Goal: Information Seeking & Learning: Learn about a topic

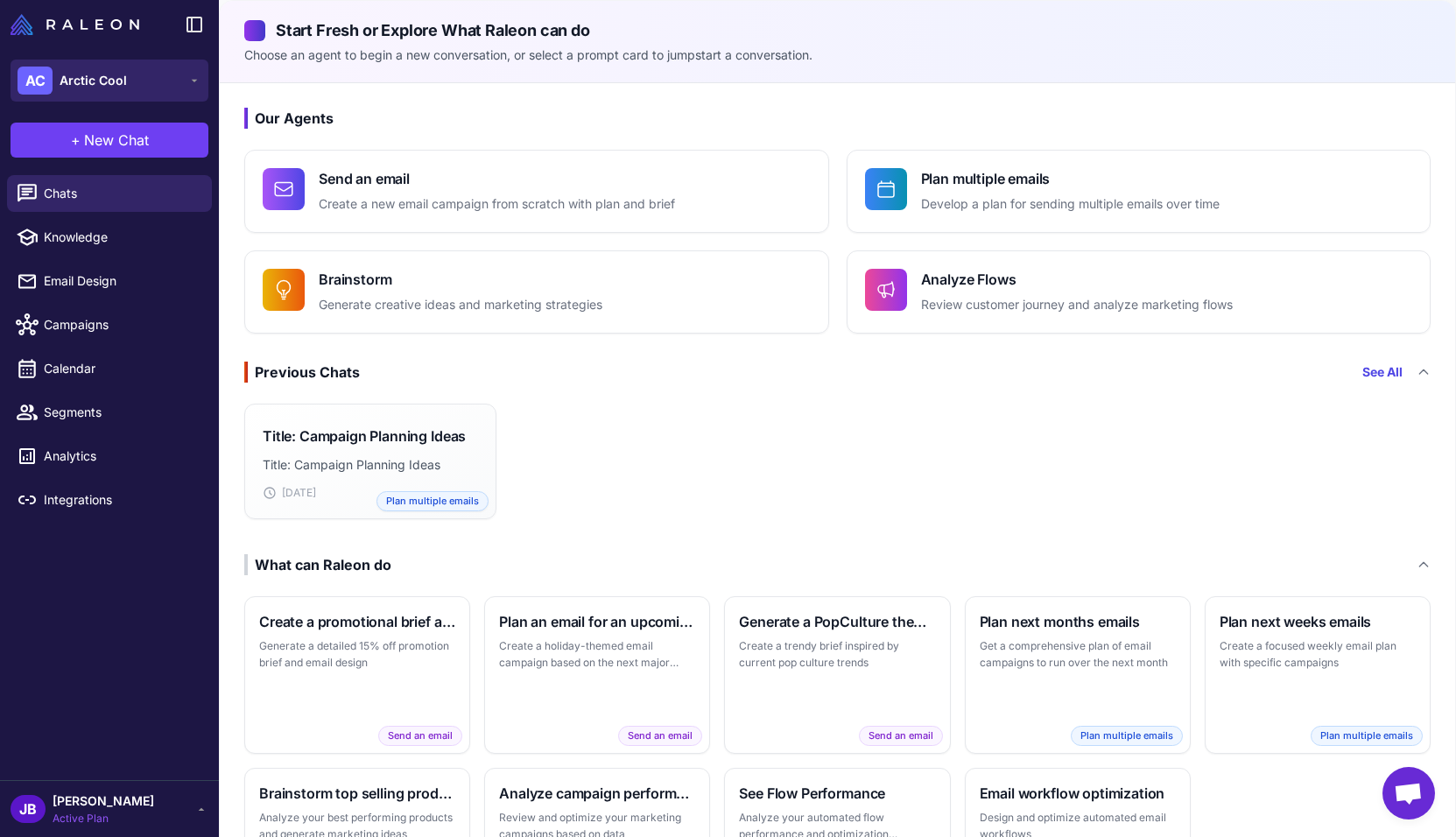
click at [178, 80] on button "AC Arctic Cool" at bounding box center [110, 80] width 198 height 42
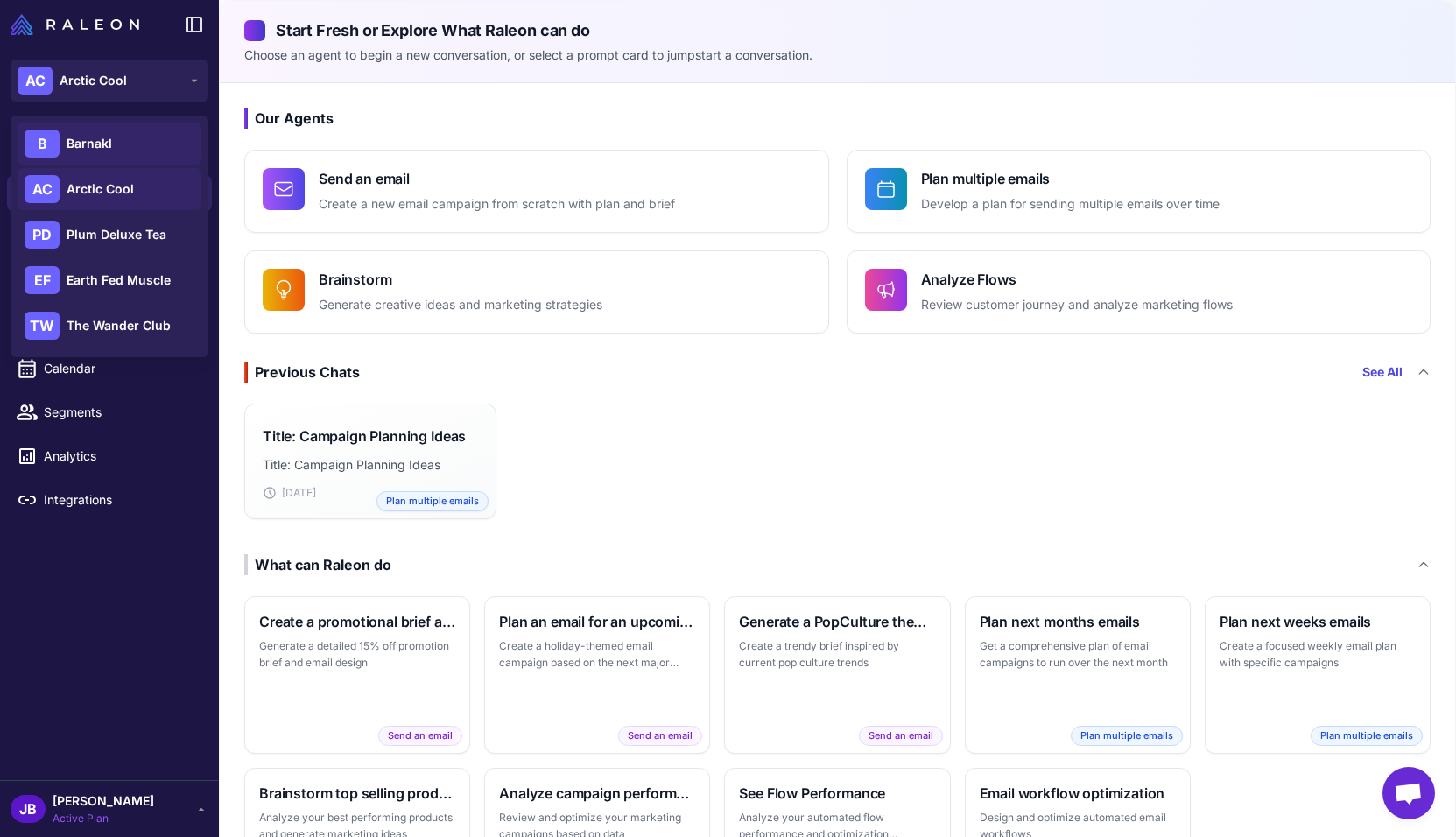
click at [120, 136] on div "B Barnakl" at bounding box center [110, 143] width 184 height 42
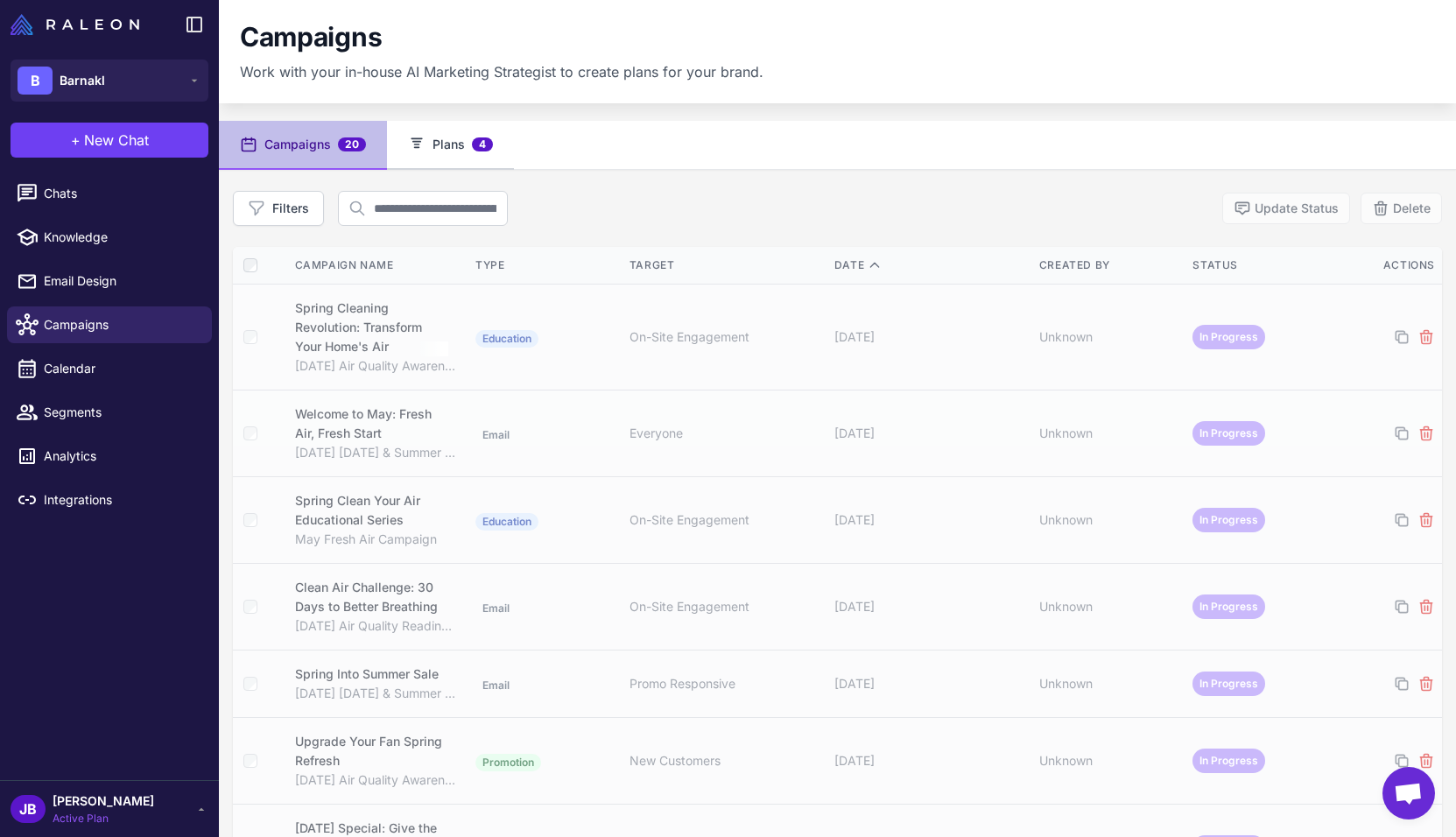
click at [463, 151] on button "Plans 4" at bounding box center [451, 145] width 127 height 49
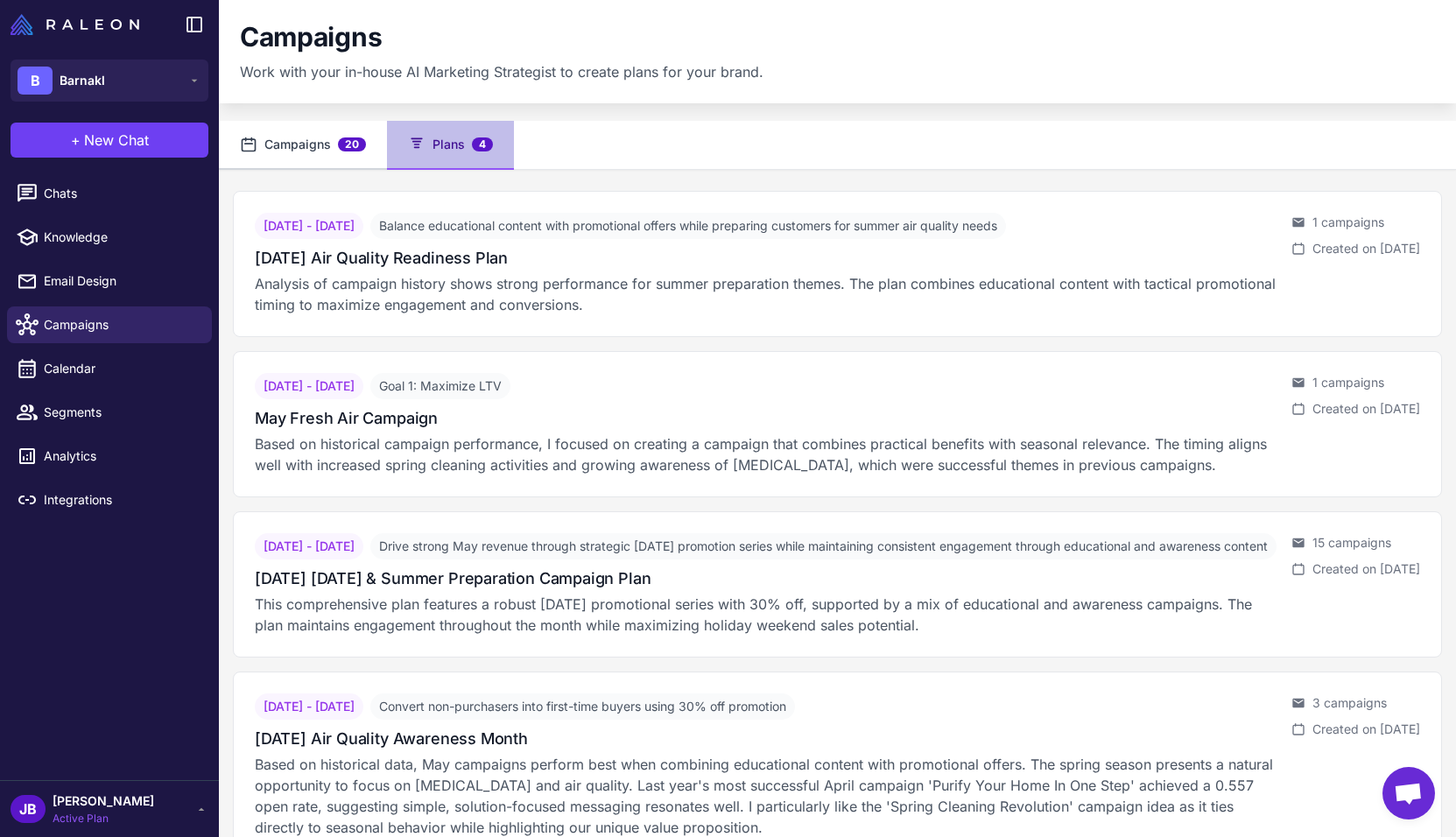
click at [295, 141] on button "Campaigns 20" at bounding box center [303, 145] width 168 height 49
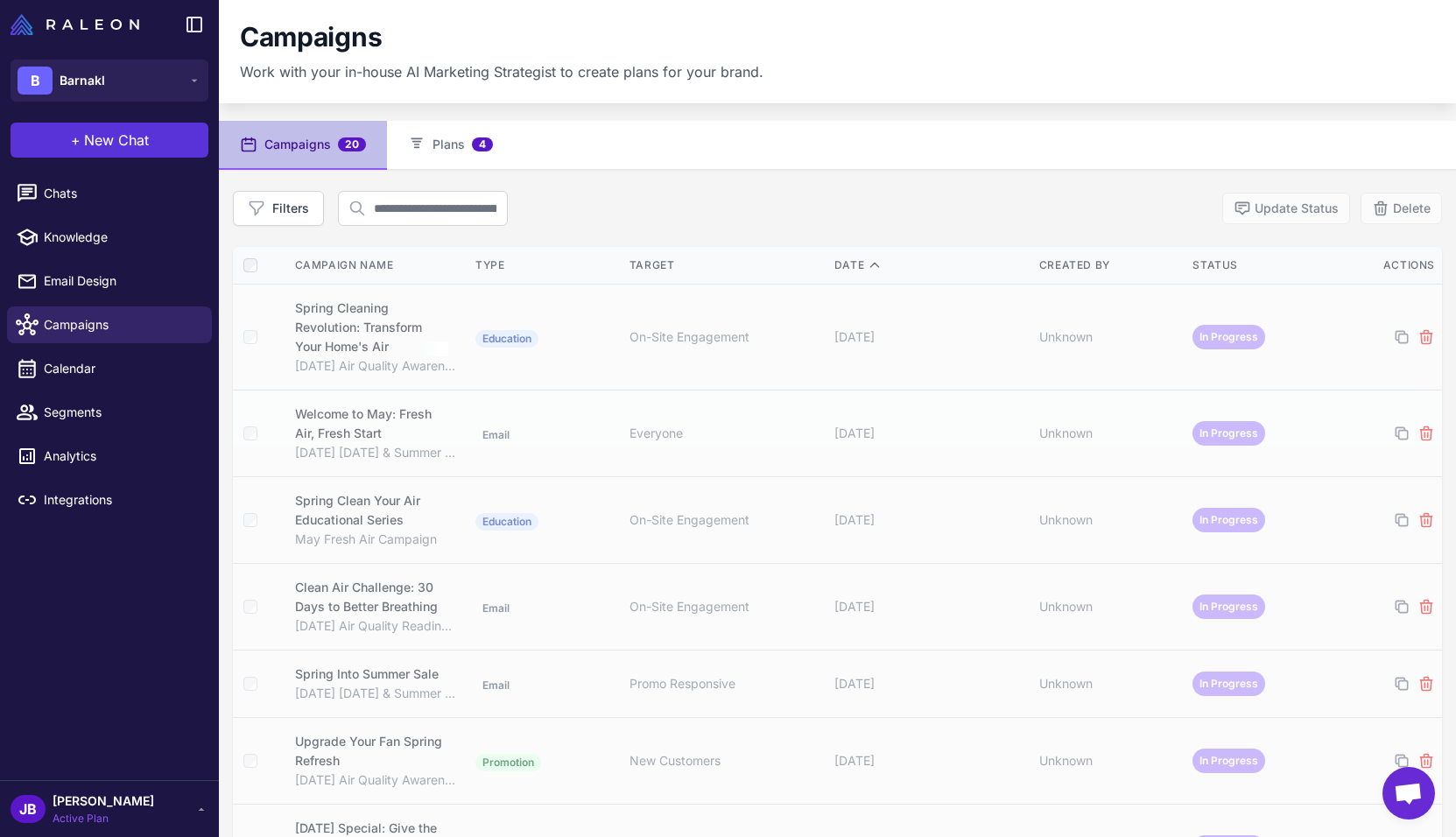
click at [124, 144] on span "New Chat" at bounding box center [116, 140] width 65 height 21
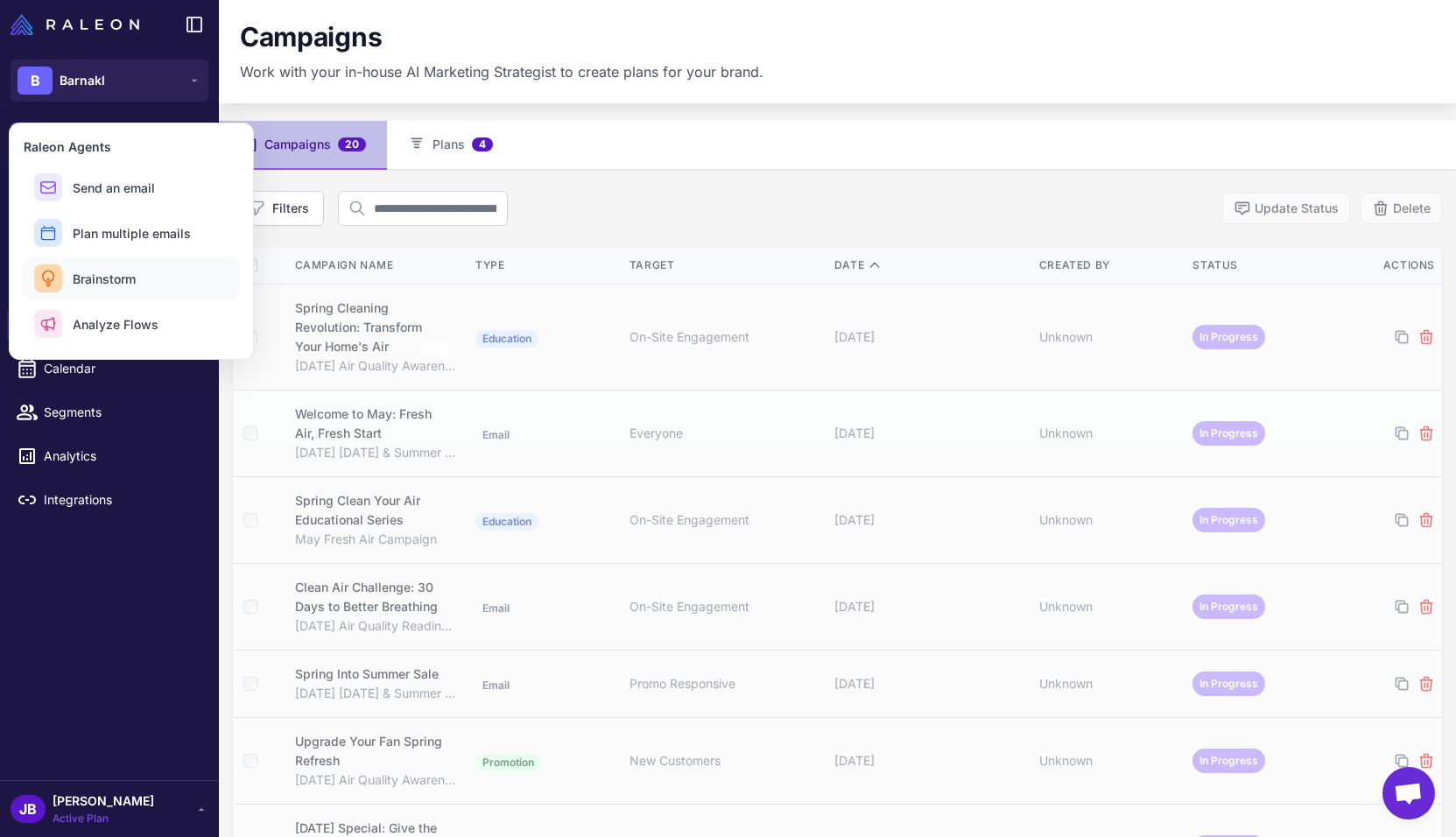
click at [87, 278] on span "Brainstorm" at bounding box center [104, 278] width 63 height 19
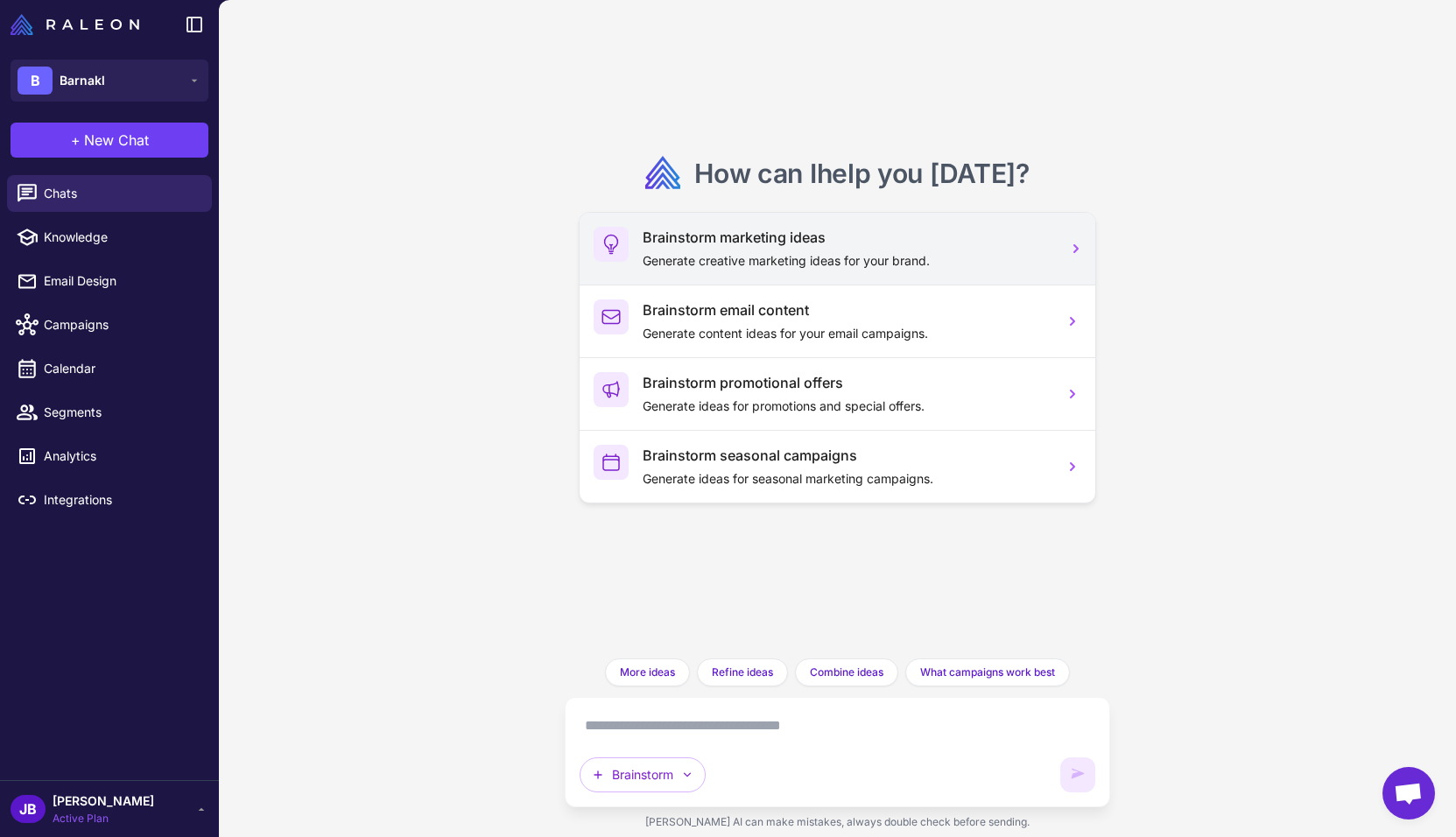
click at [986, 249] on div "Brainstorm marketing ideas Generate creative marketing ideas for your brand." at bounding box center [846, 248] width 408 height 44
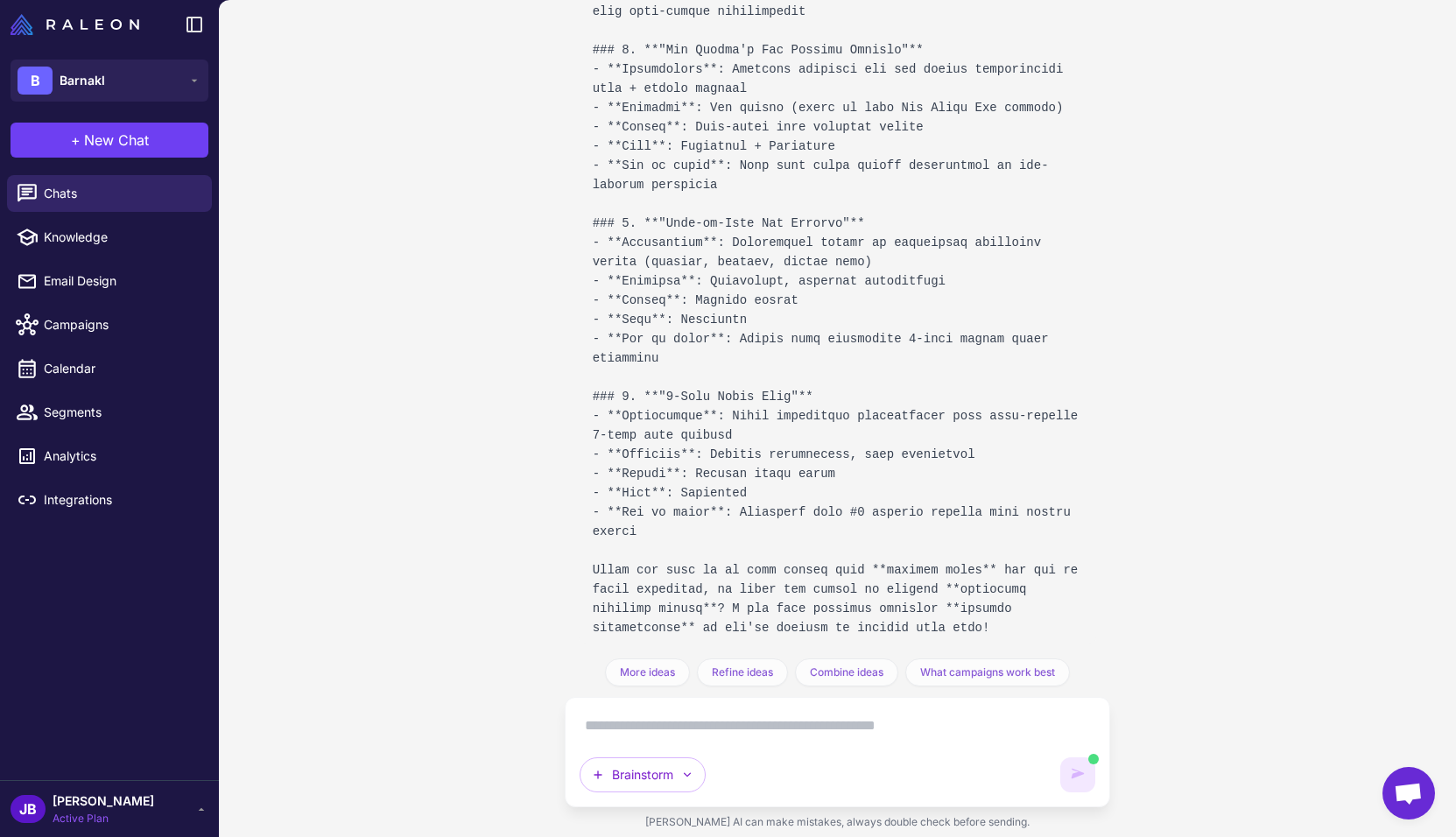
scroll to position [977, 0]
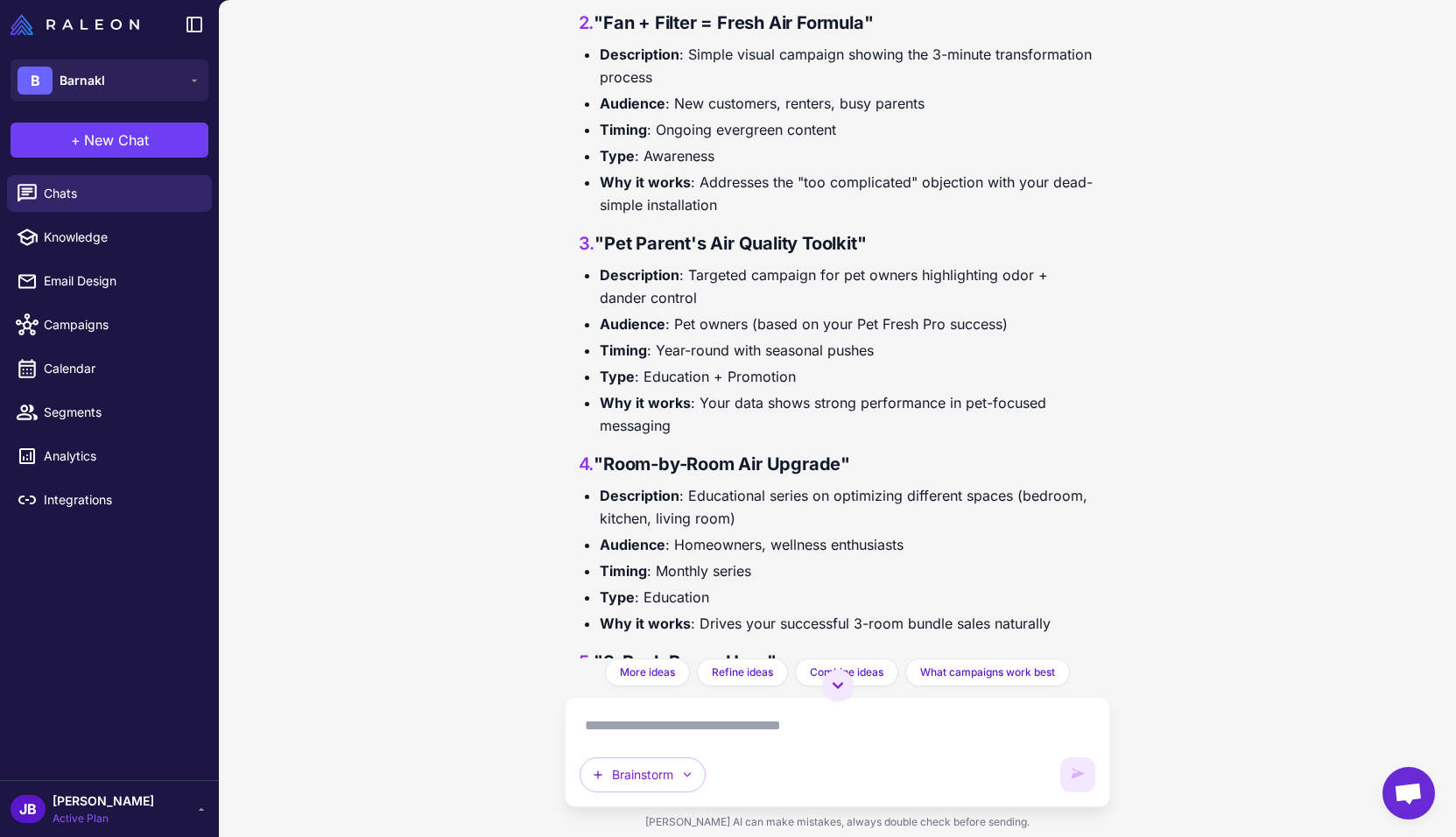
scroll to position [602, 0]
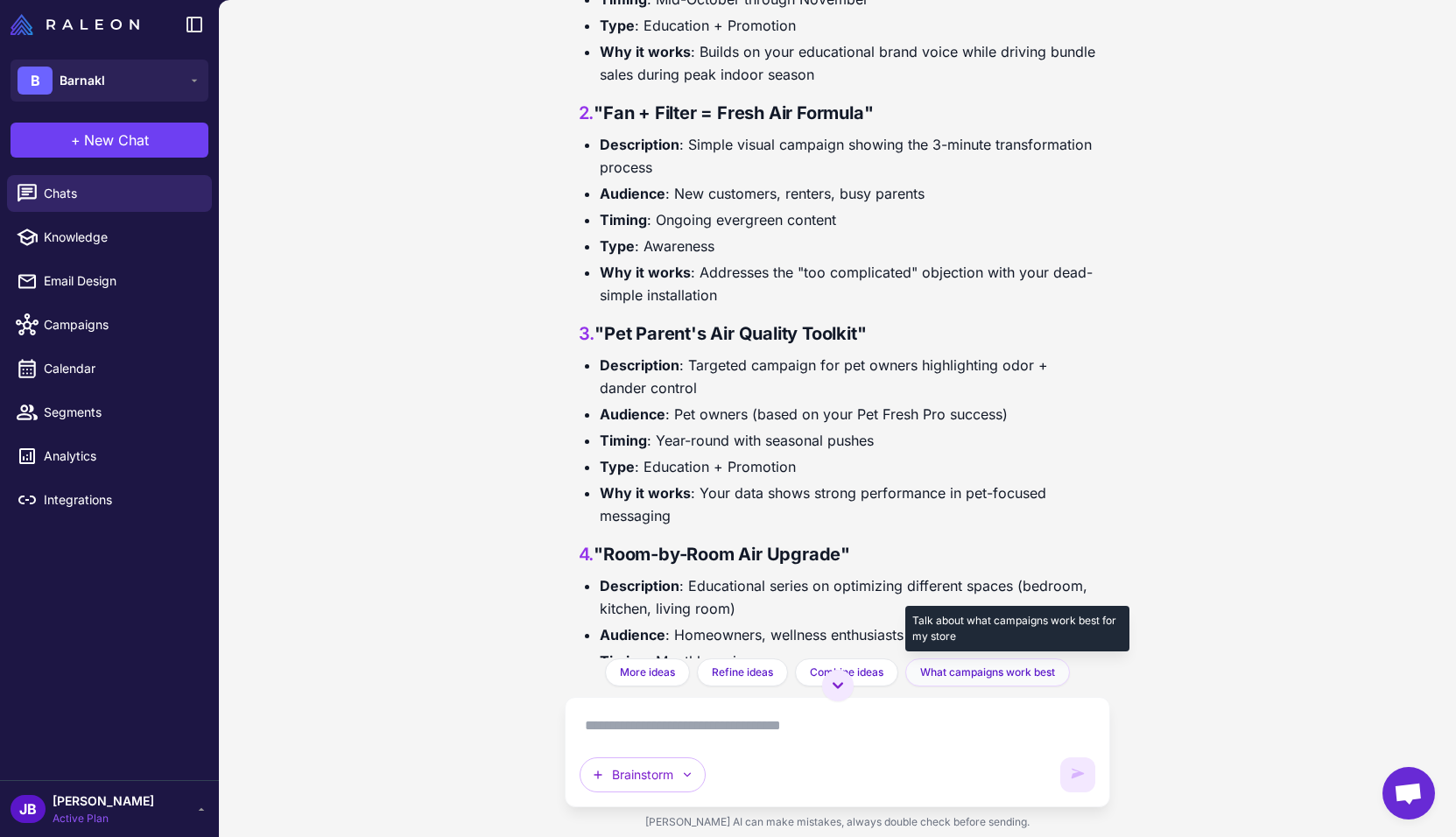
click at [993, 672] on span "What campaigns work best" at bounding box center [987, 673] width 135 height 16
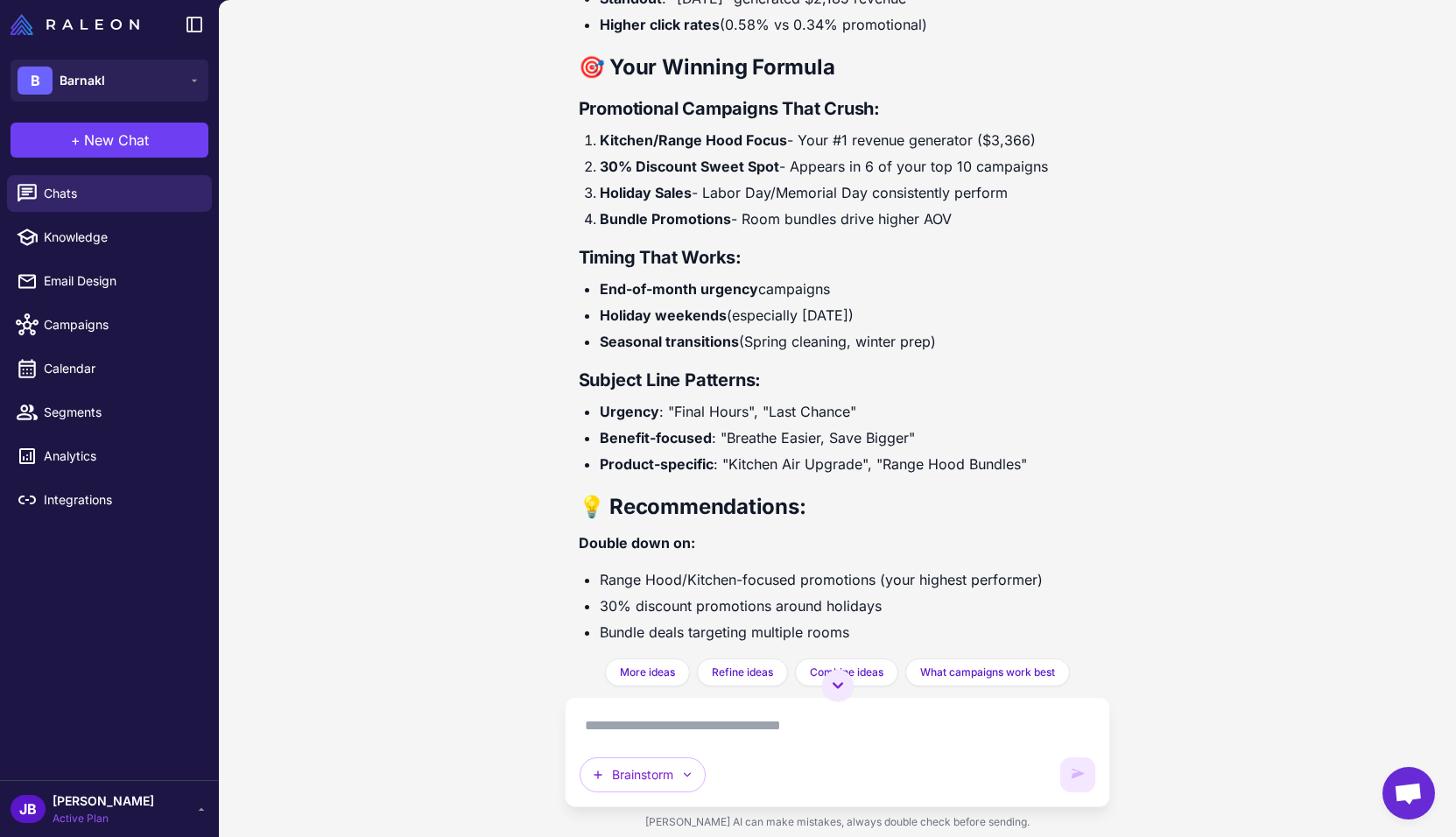
scroll to position [2787, 0]
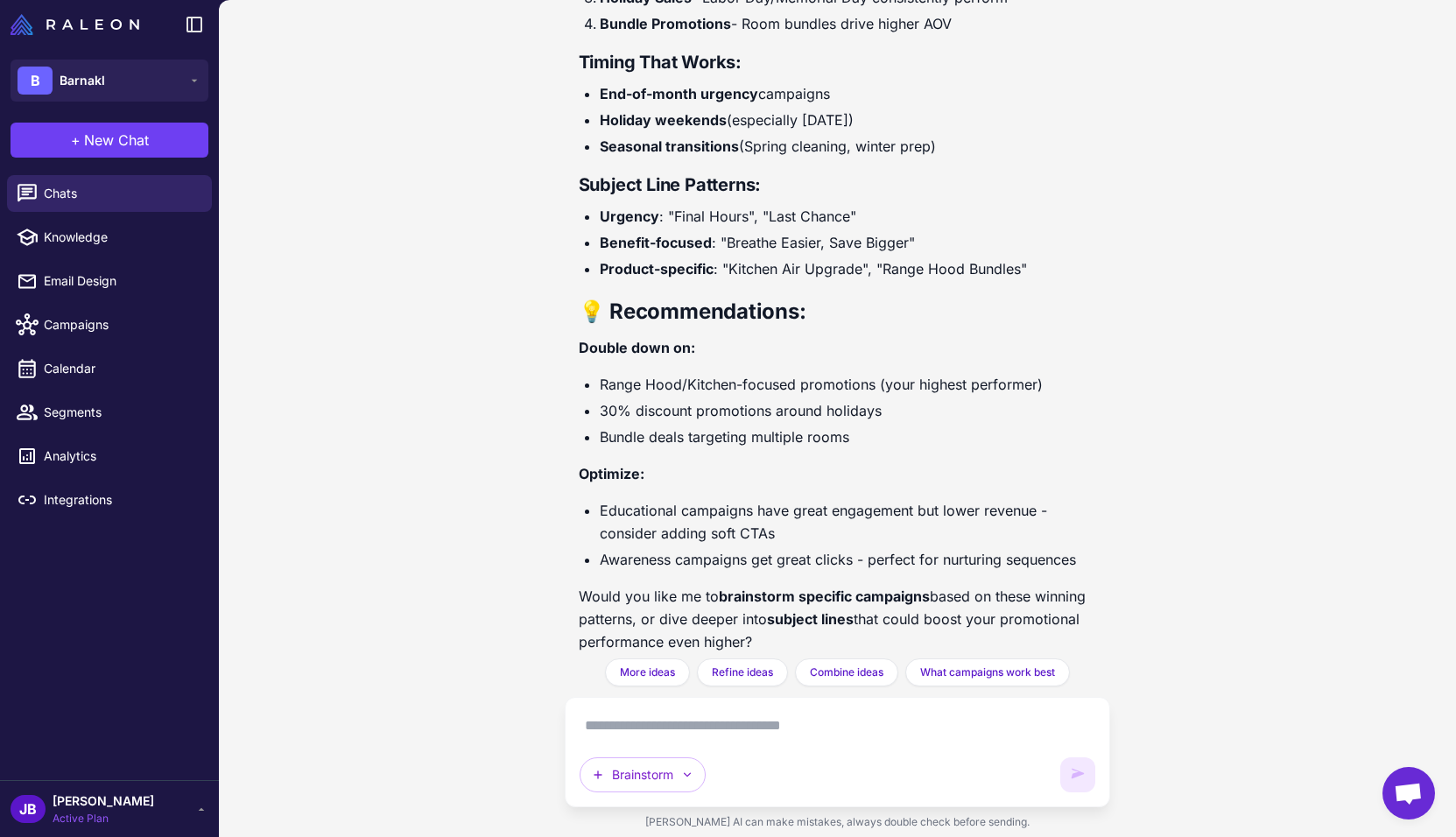
click at [666, 730] on textarea at bounding box center [837, 725] width 517 height 28
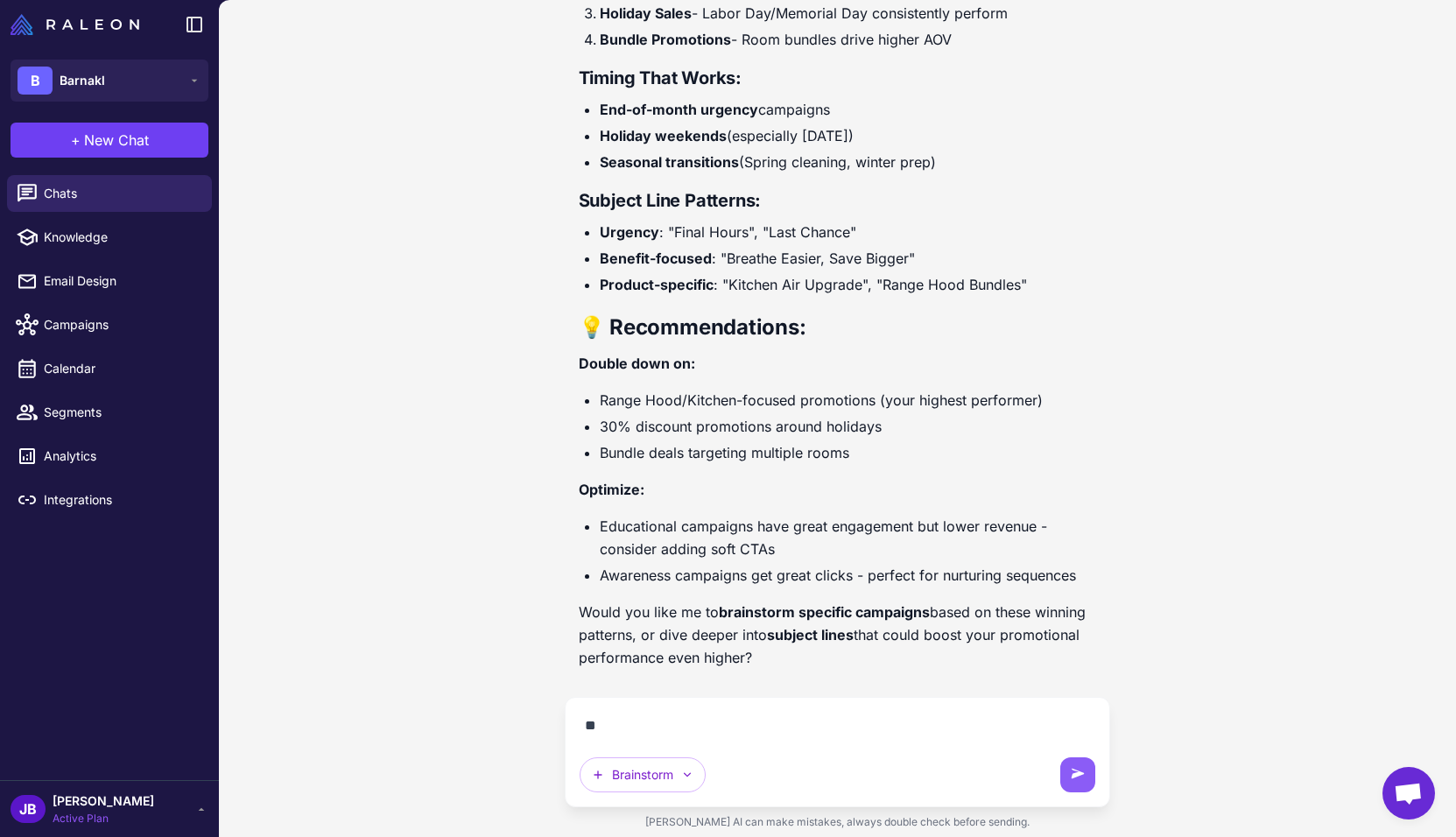
scroll to position [2748, 0]
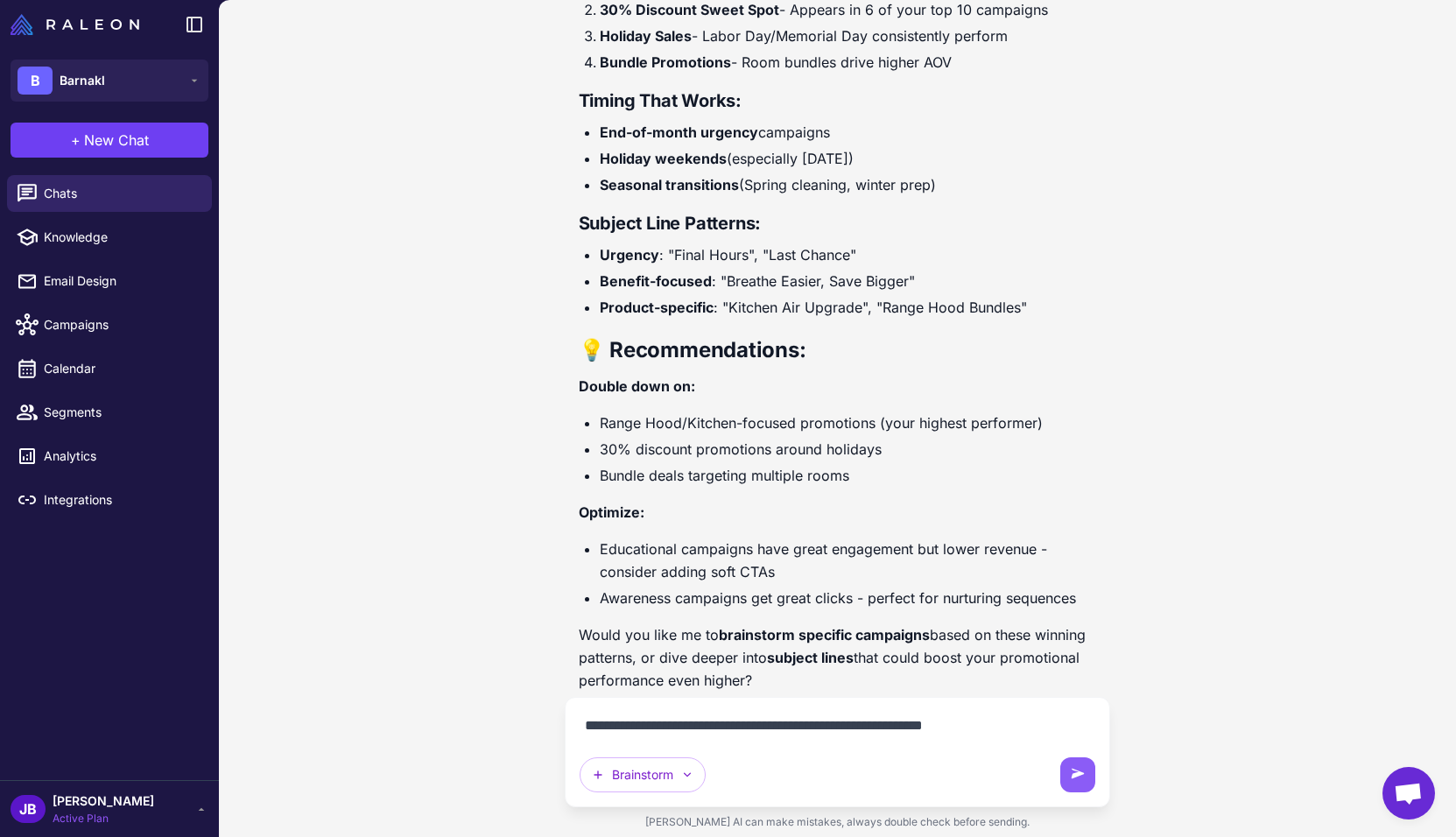
type textarea "**********"
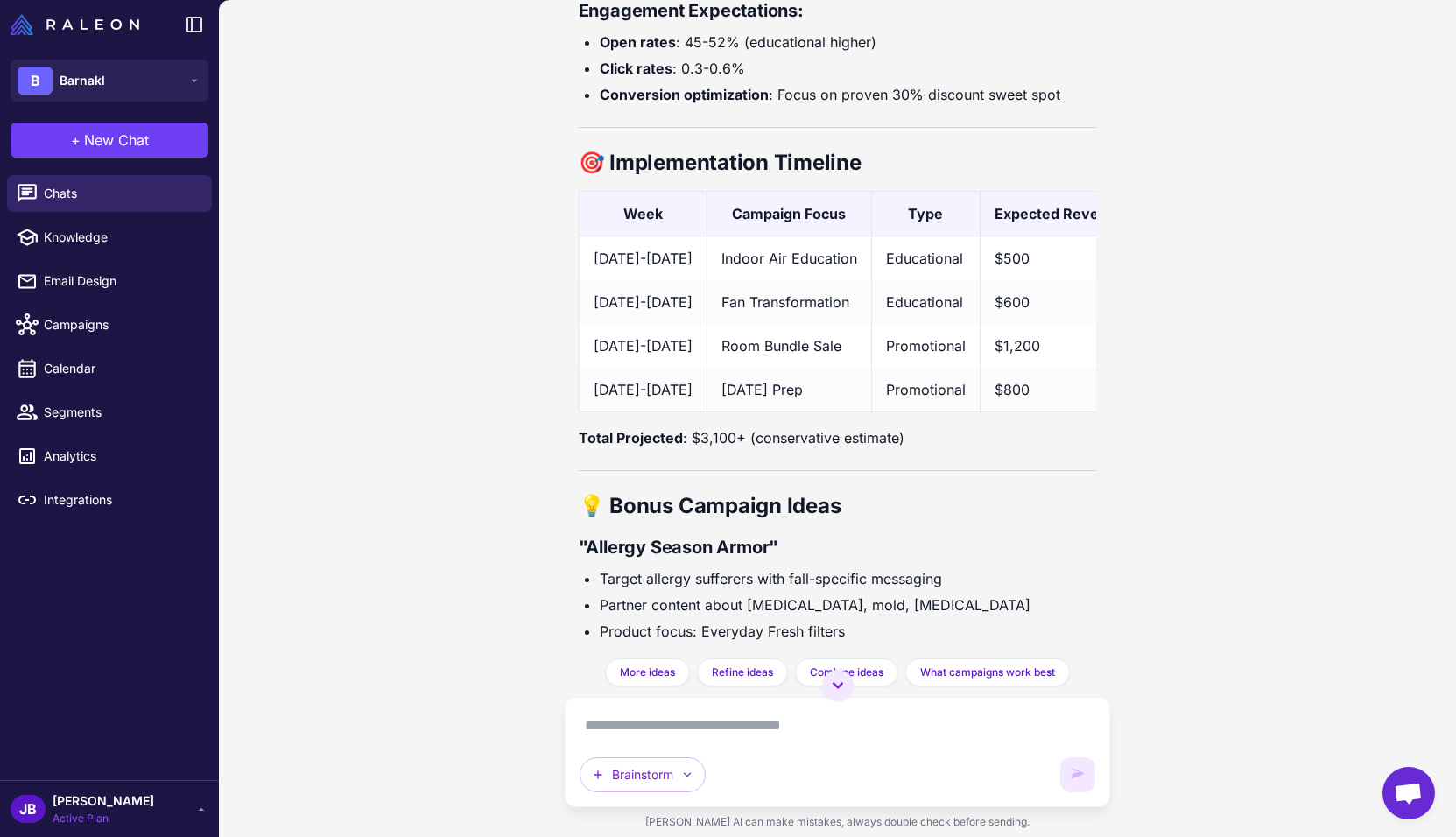
scroll to position [7670, 0]
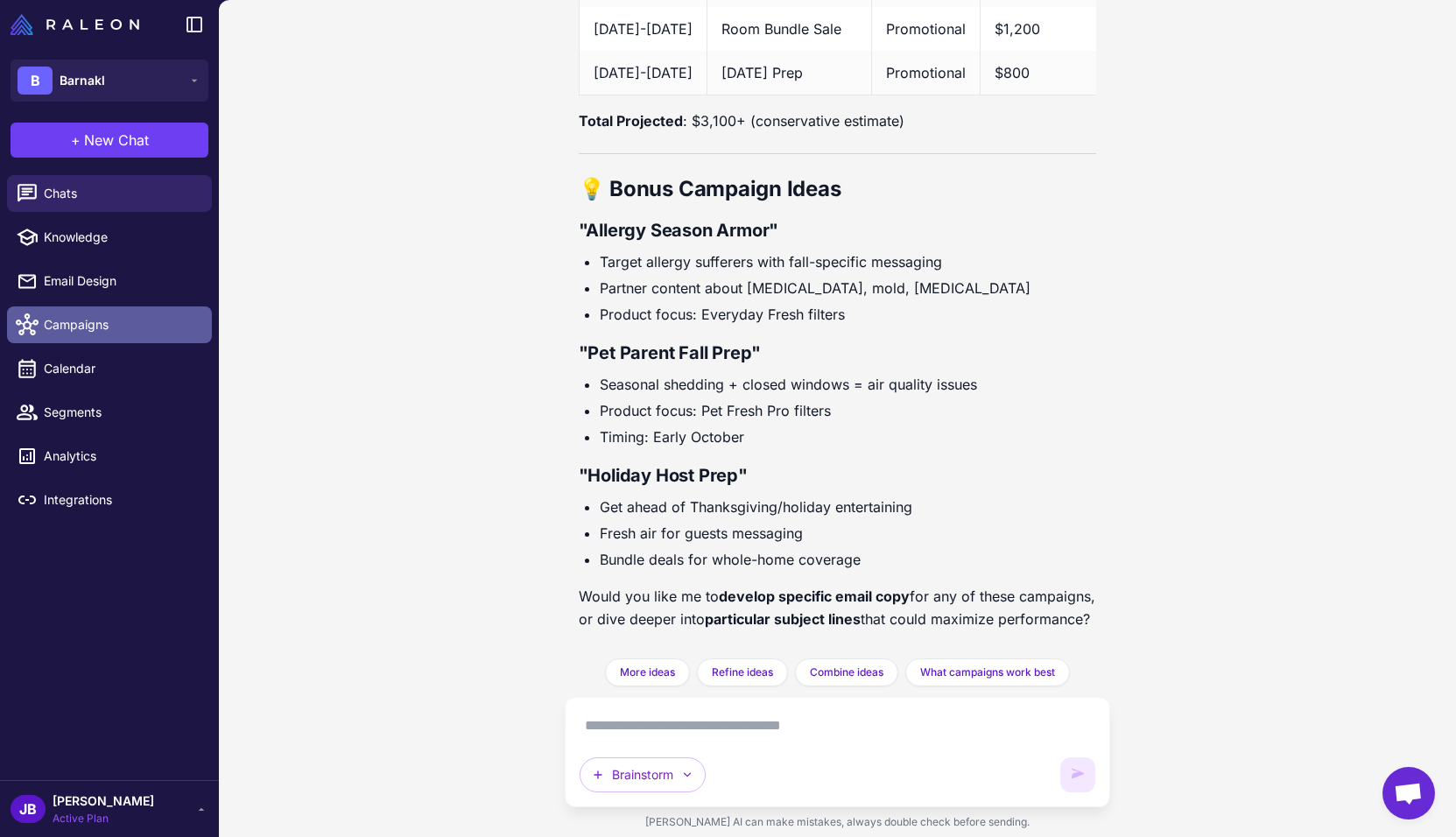
click at [80, 331] on span "Campaigns" at bounding box center [121, 325] width 154 height 20
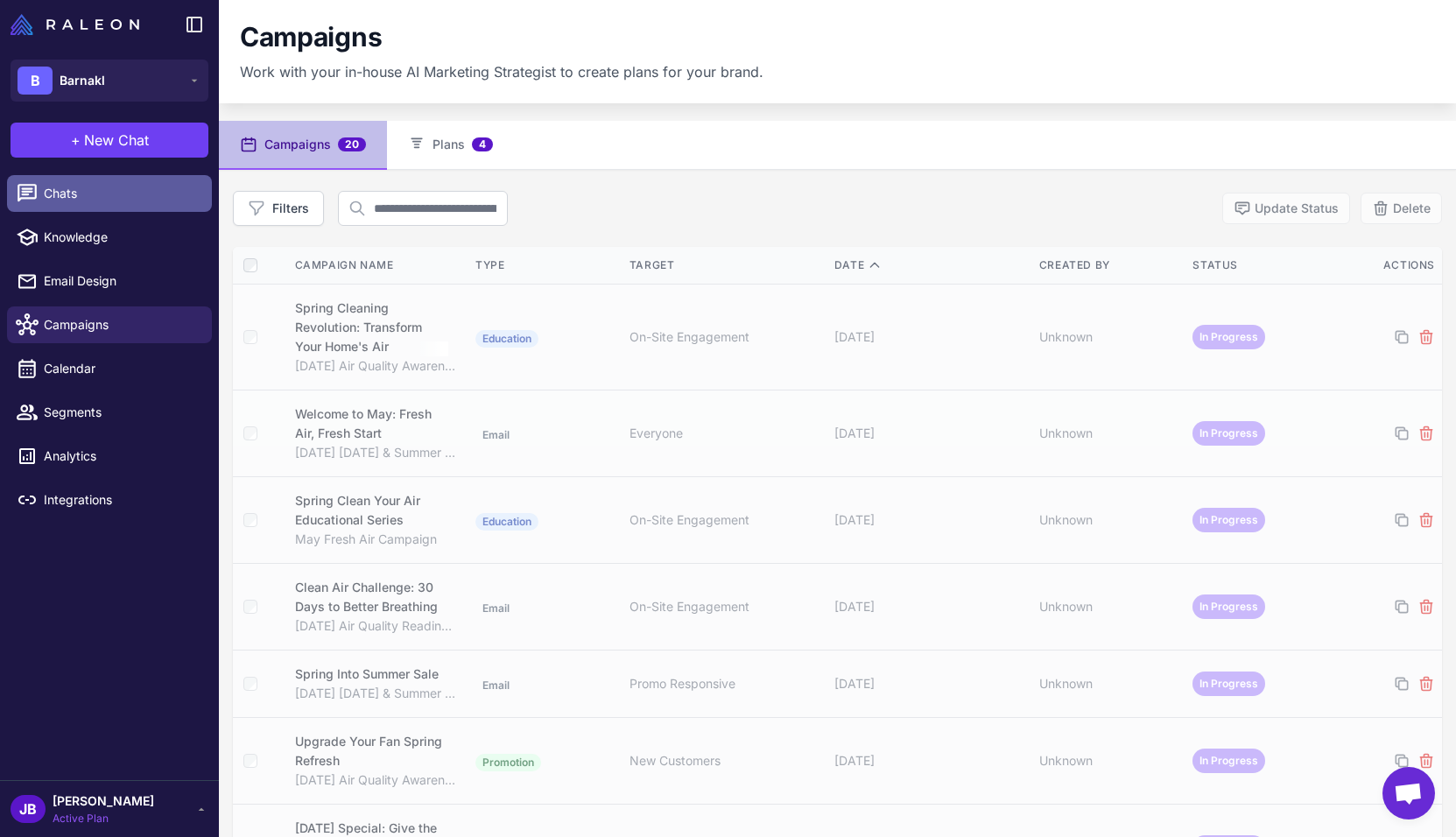
click at [57, 191] on span "Chats" at bounding box center [121, 194] width 154 height 20
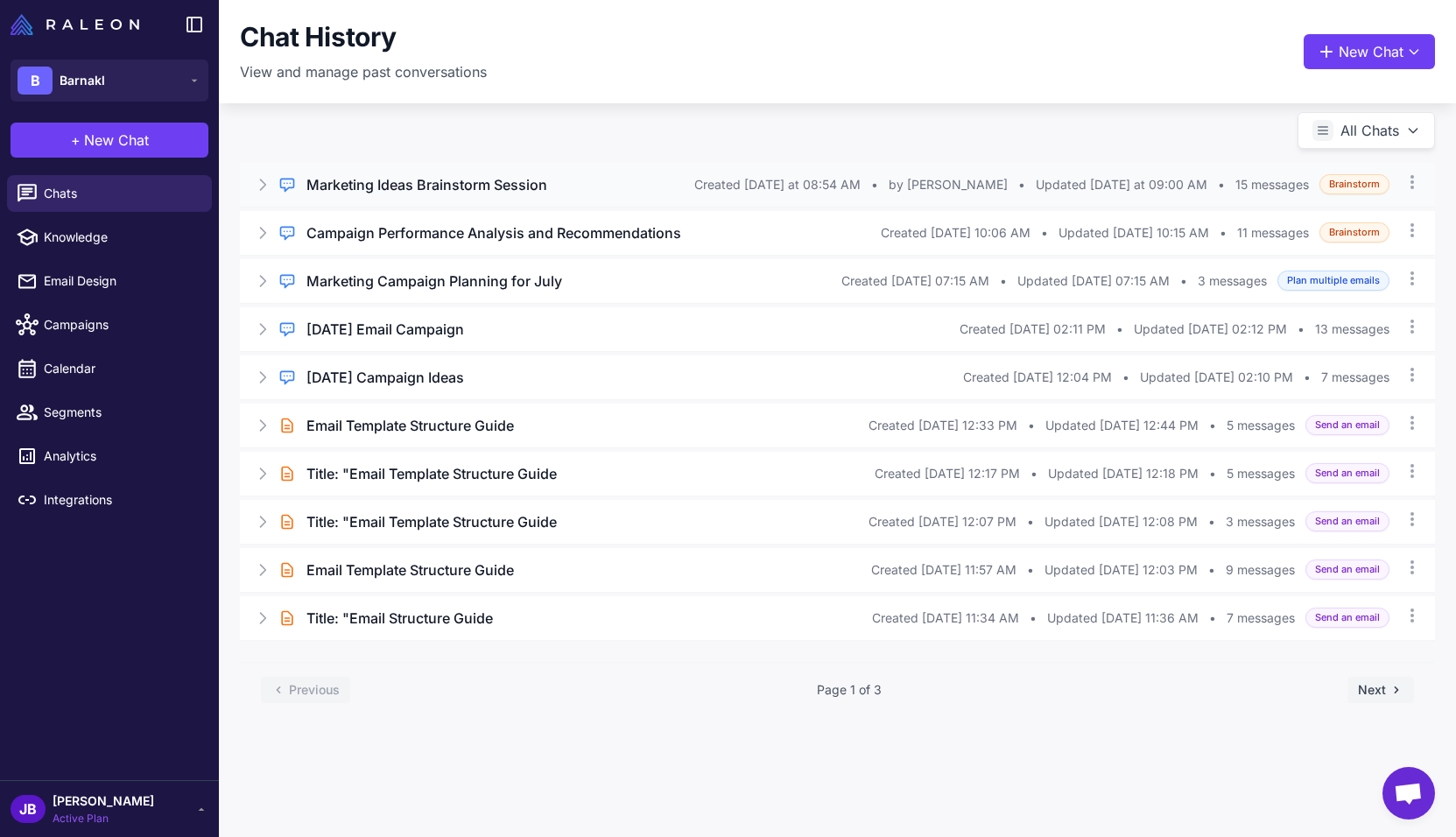
click at [600, 193] on div "Marketing Ideas Brainstorm Session" at bounding box center [500, 185] width 388 height 21
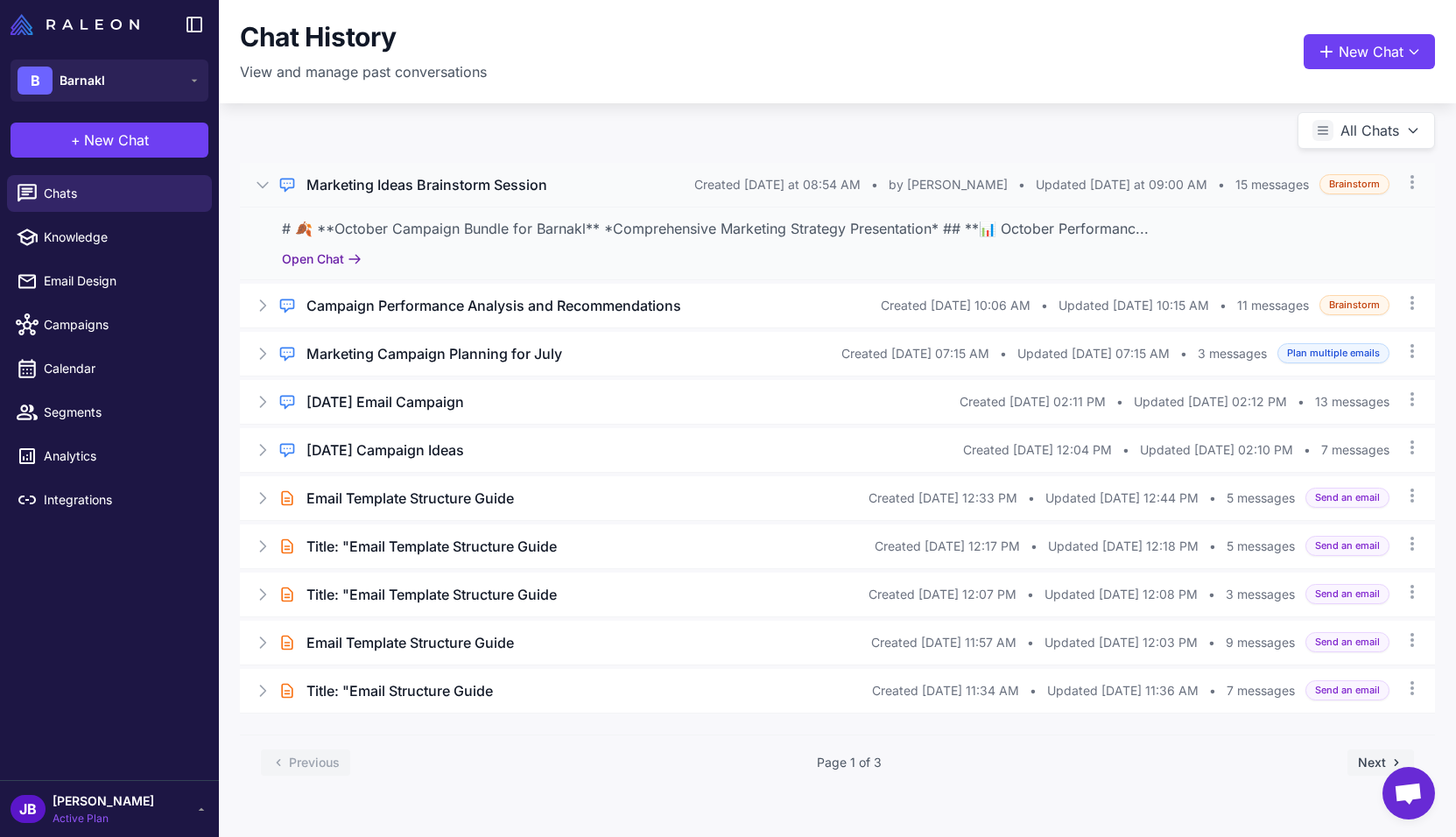
click at [330, 266] on button "Open Chat" at bounding box center [321, 260] width 79 height 20
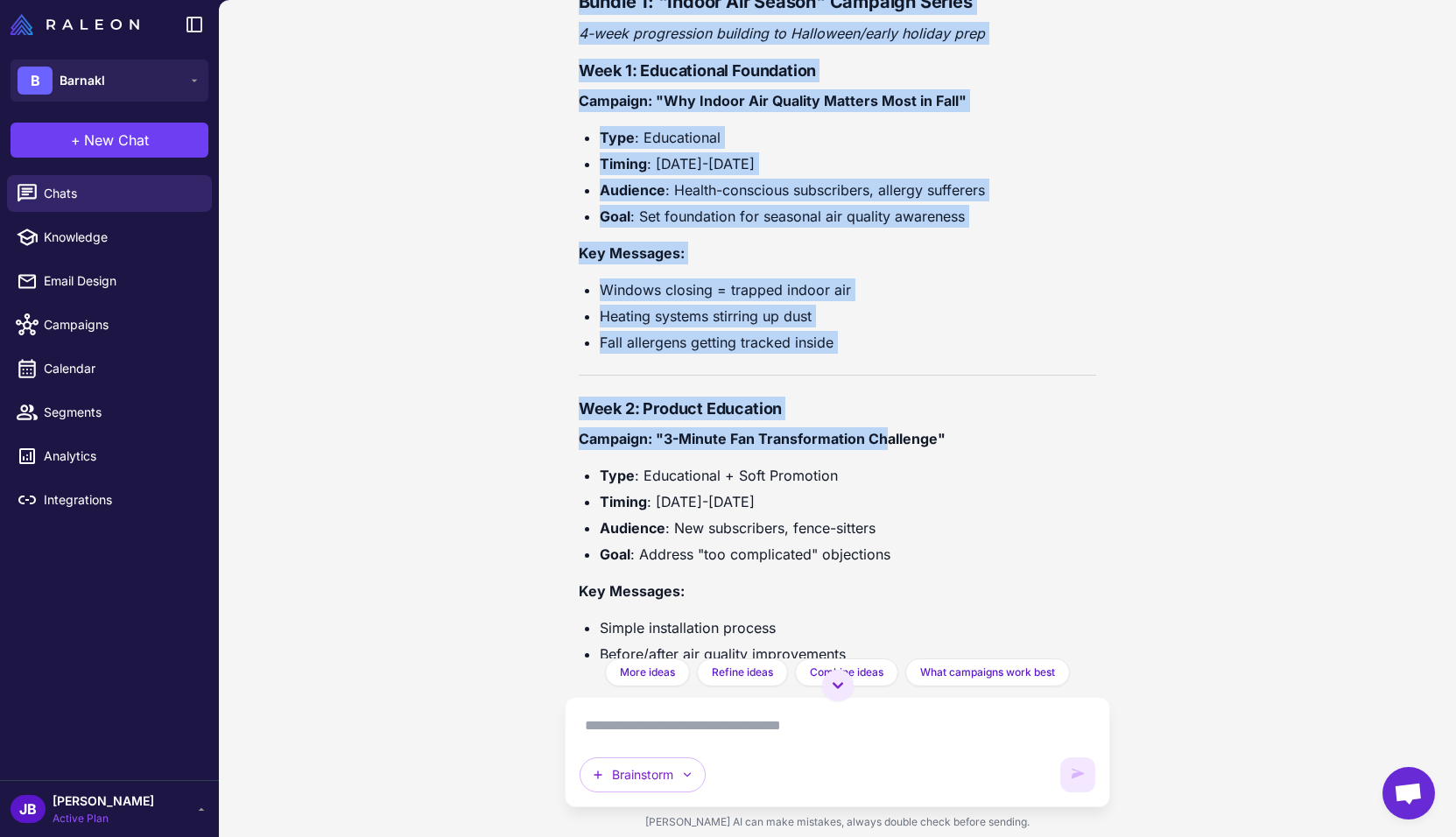
scroll to position [4407, 0]
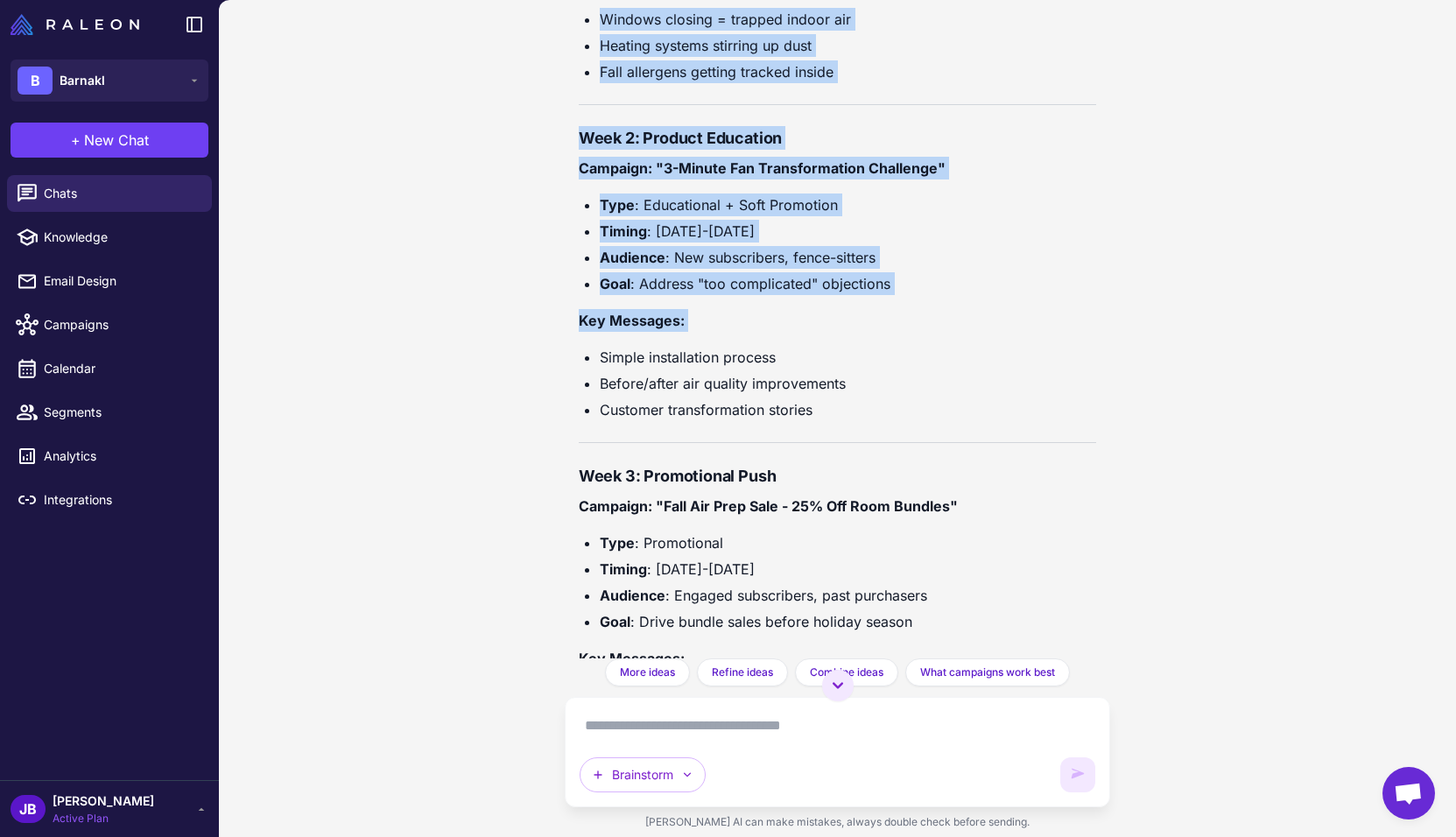
drag, startPoint x: 577, startPoint y: 278, endPoint x: 891, endPoint y: 321, distance: 316.9
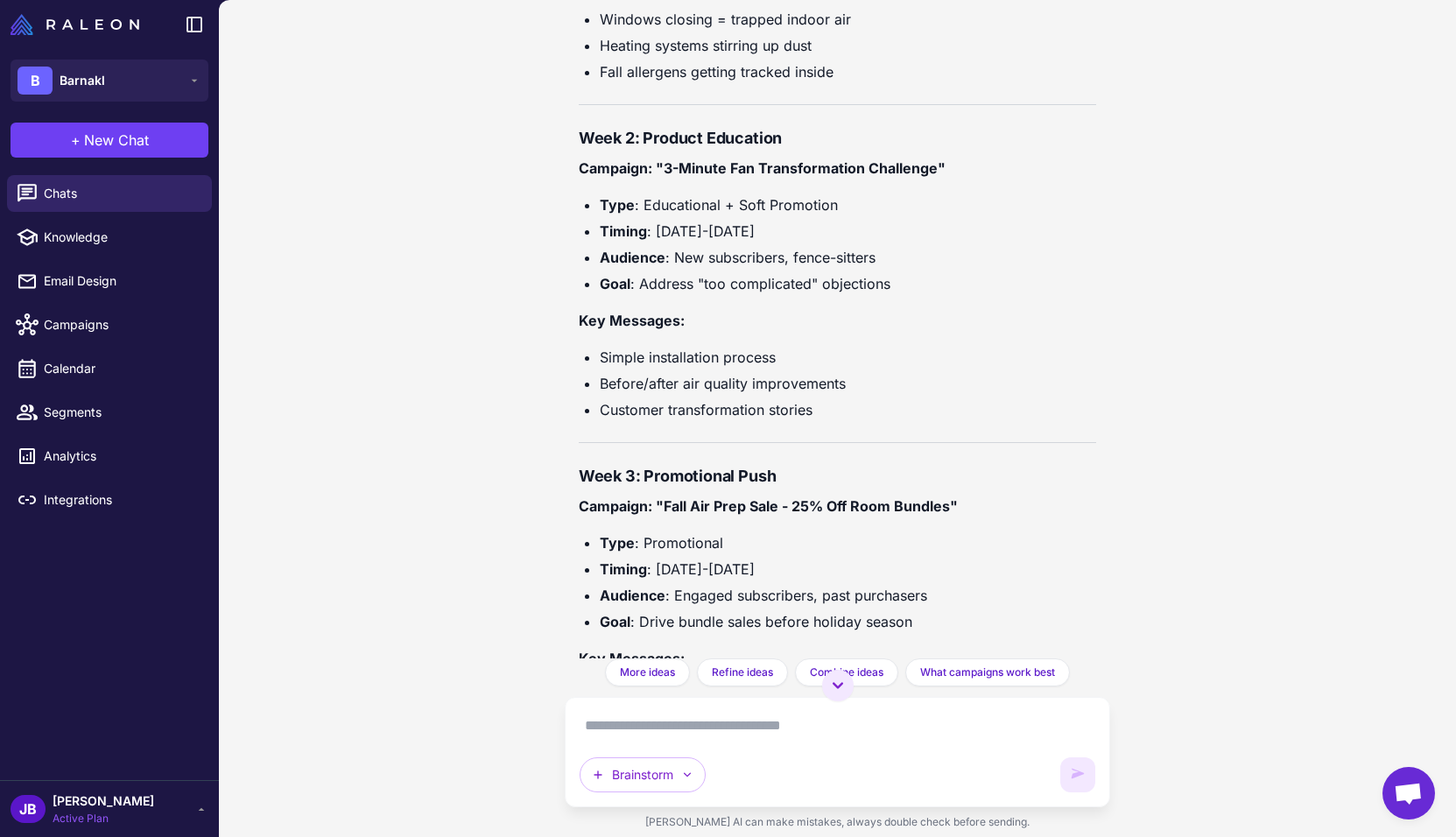
click at [721, 718] on textarea at bounding box center [837, 725] width 517 height 28
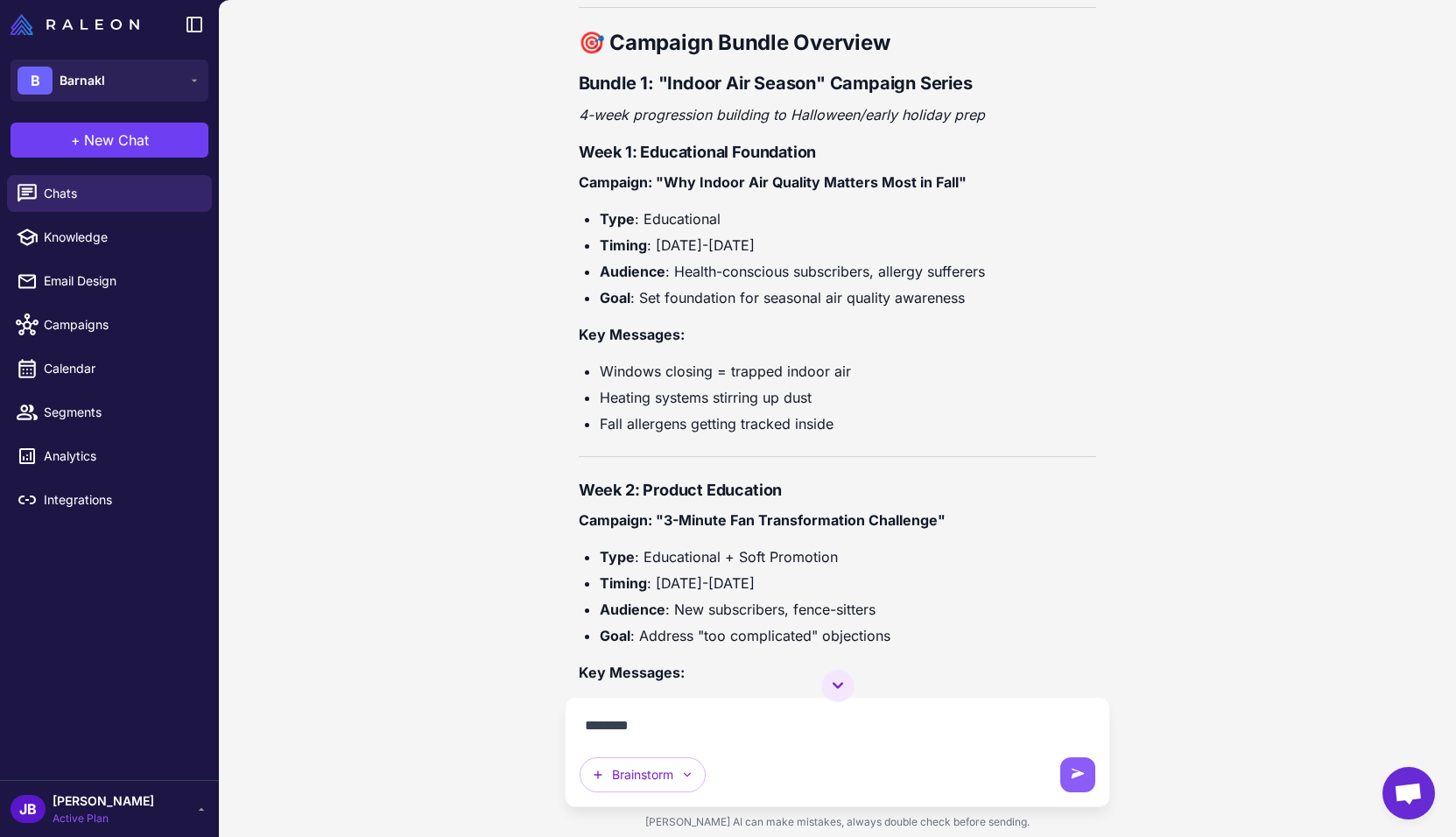
scroll to position [4395, 0]
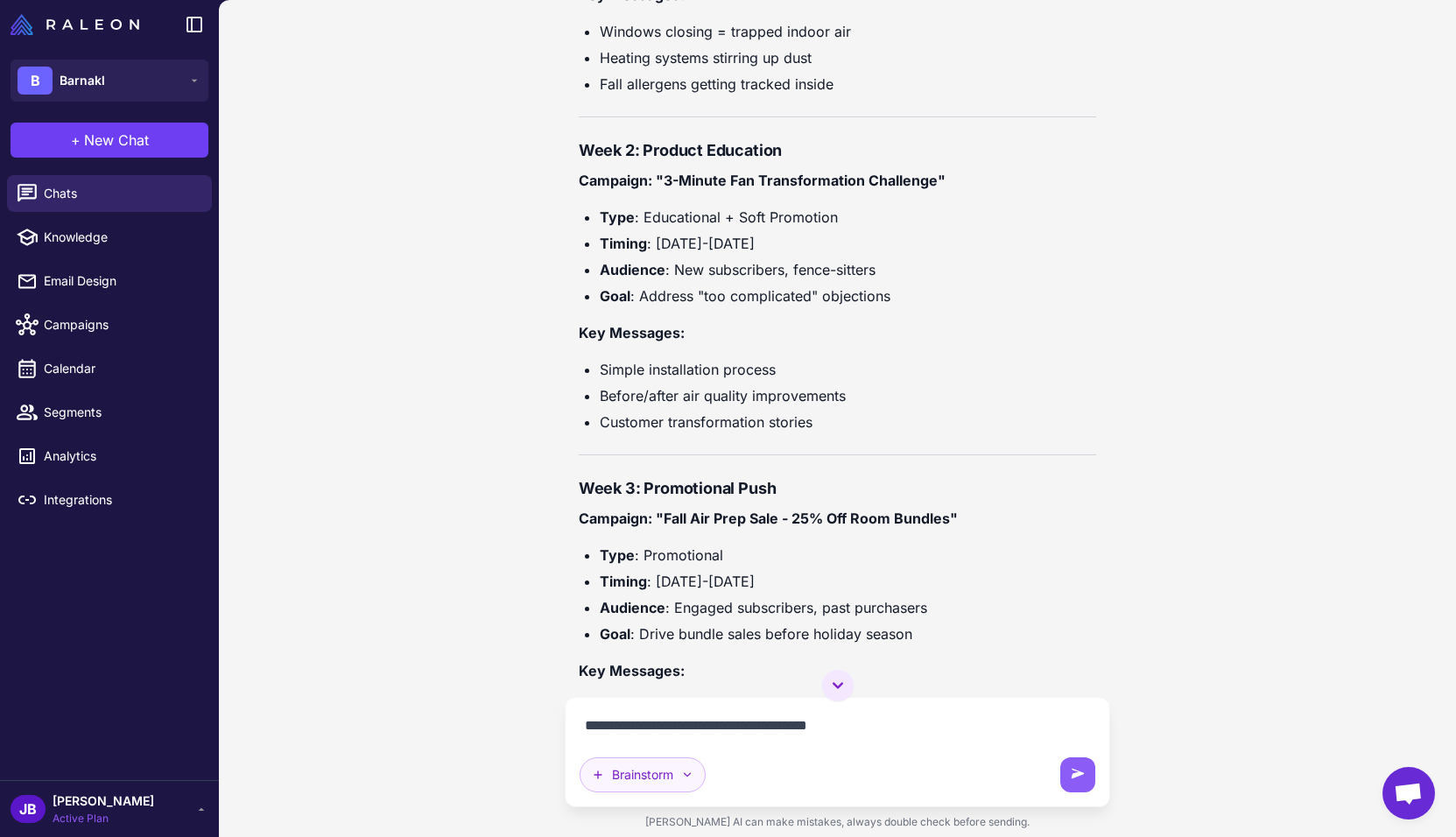
click at [642, 783] on button "Brainstorm" at bounding box center [642, 774] width 126 height 35
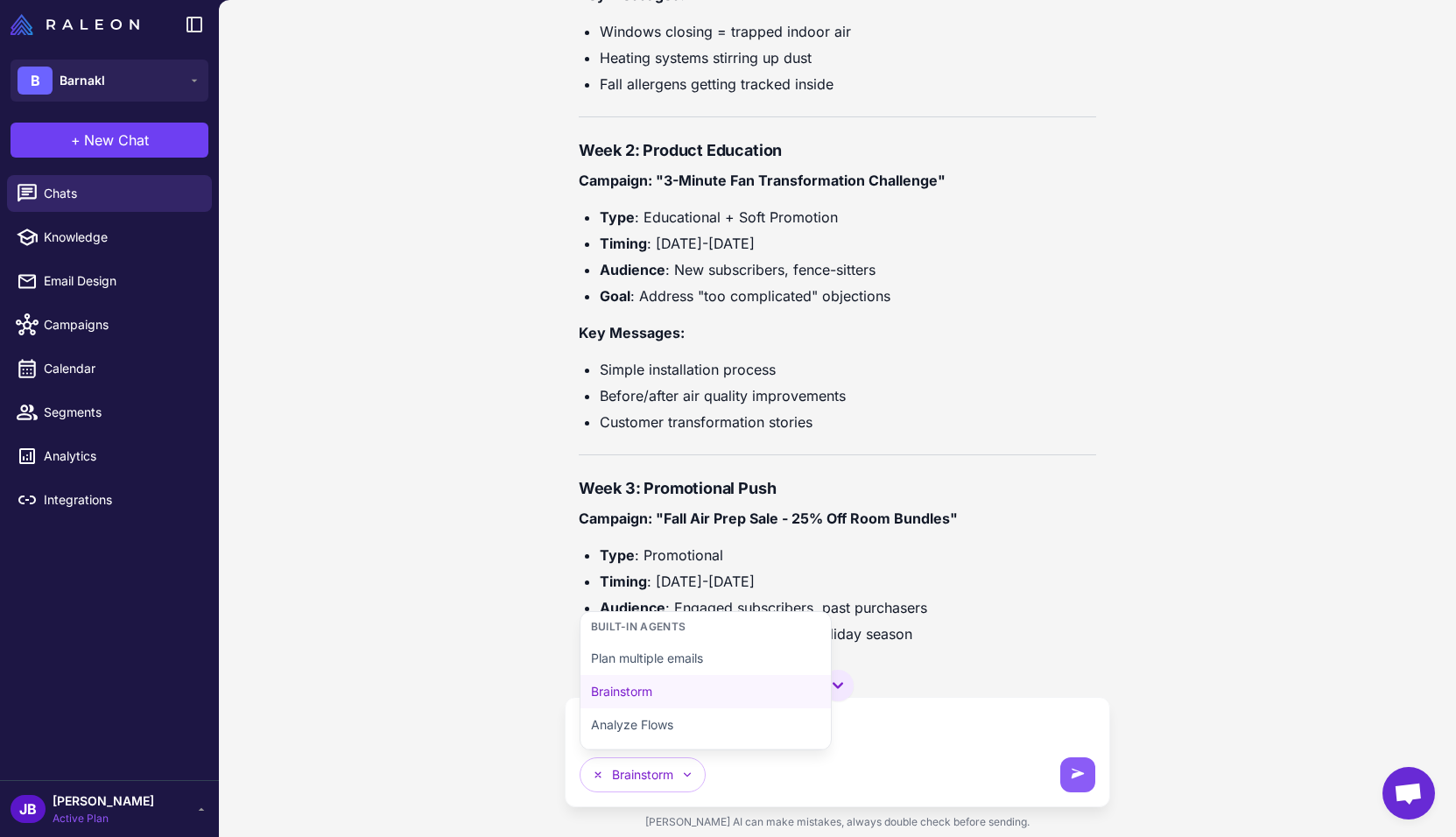
click at [955, 727] on textarea "**********" at bounding box center [837, 725] width 517 height 28
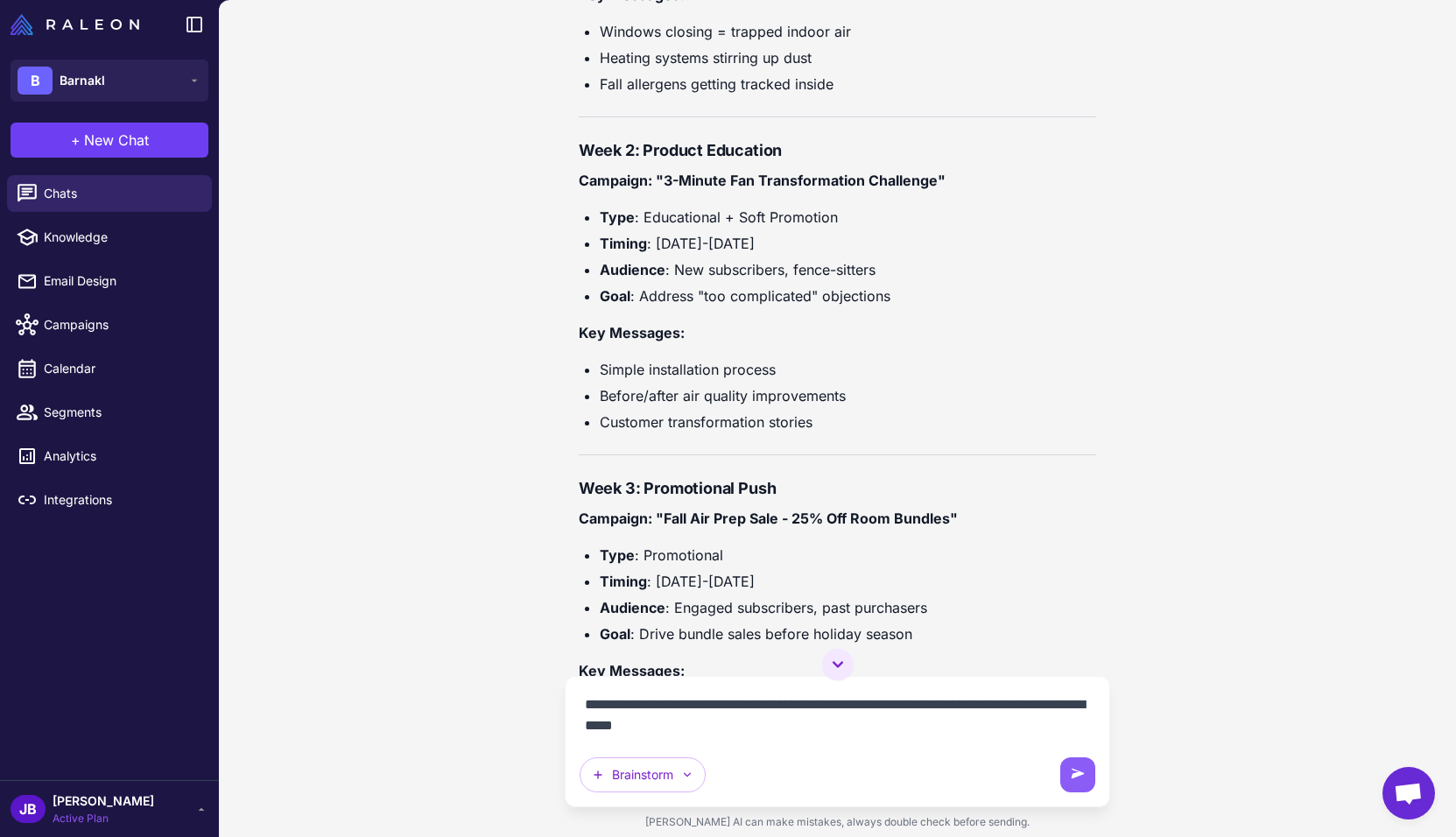
type textarea "**********"
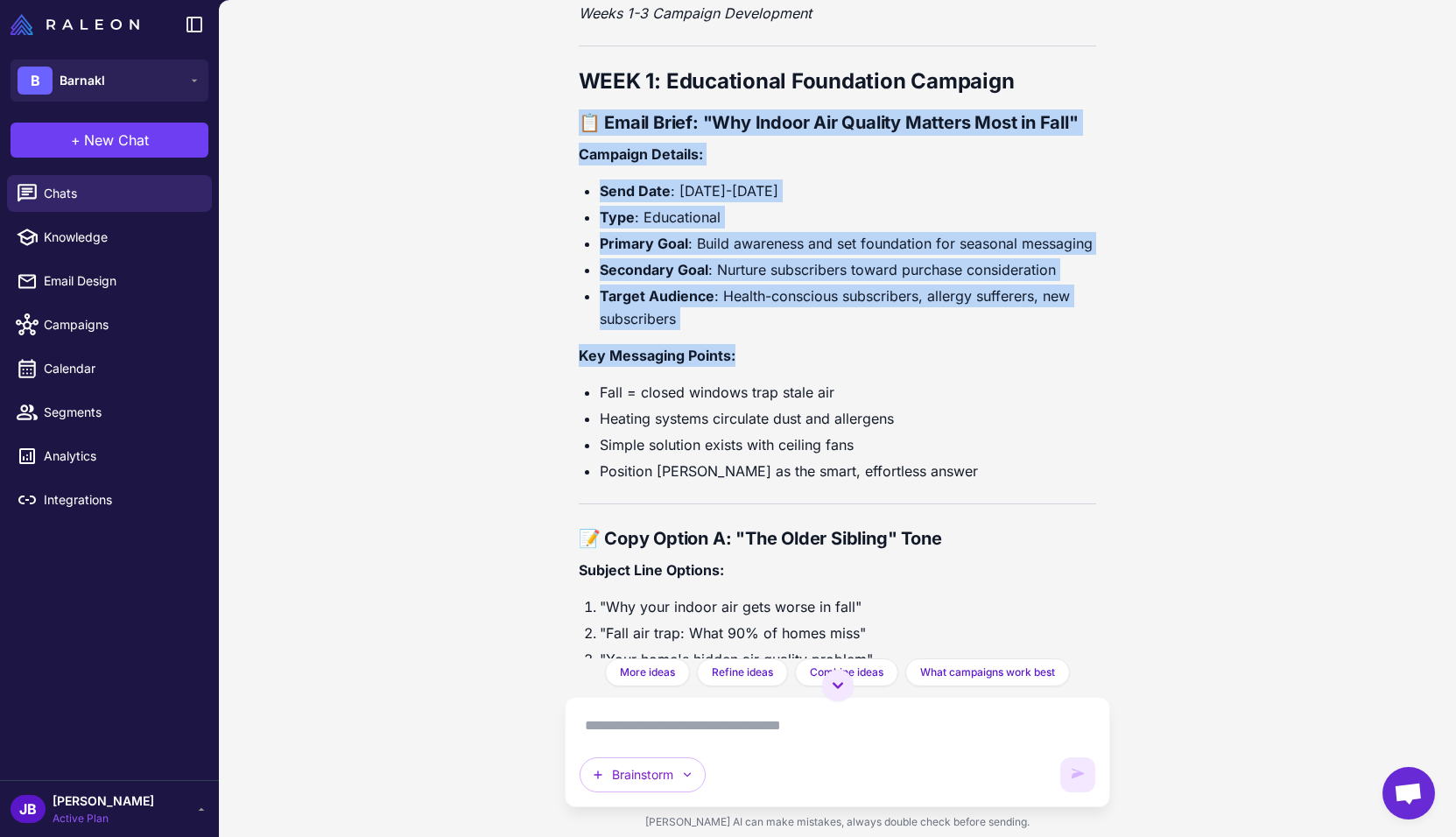
scroll to position [8698, 0]
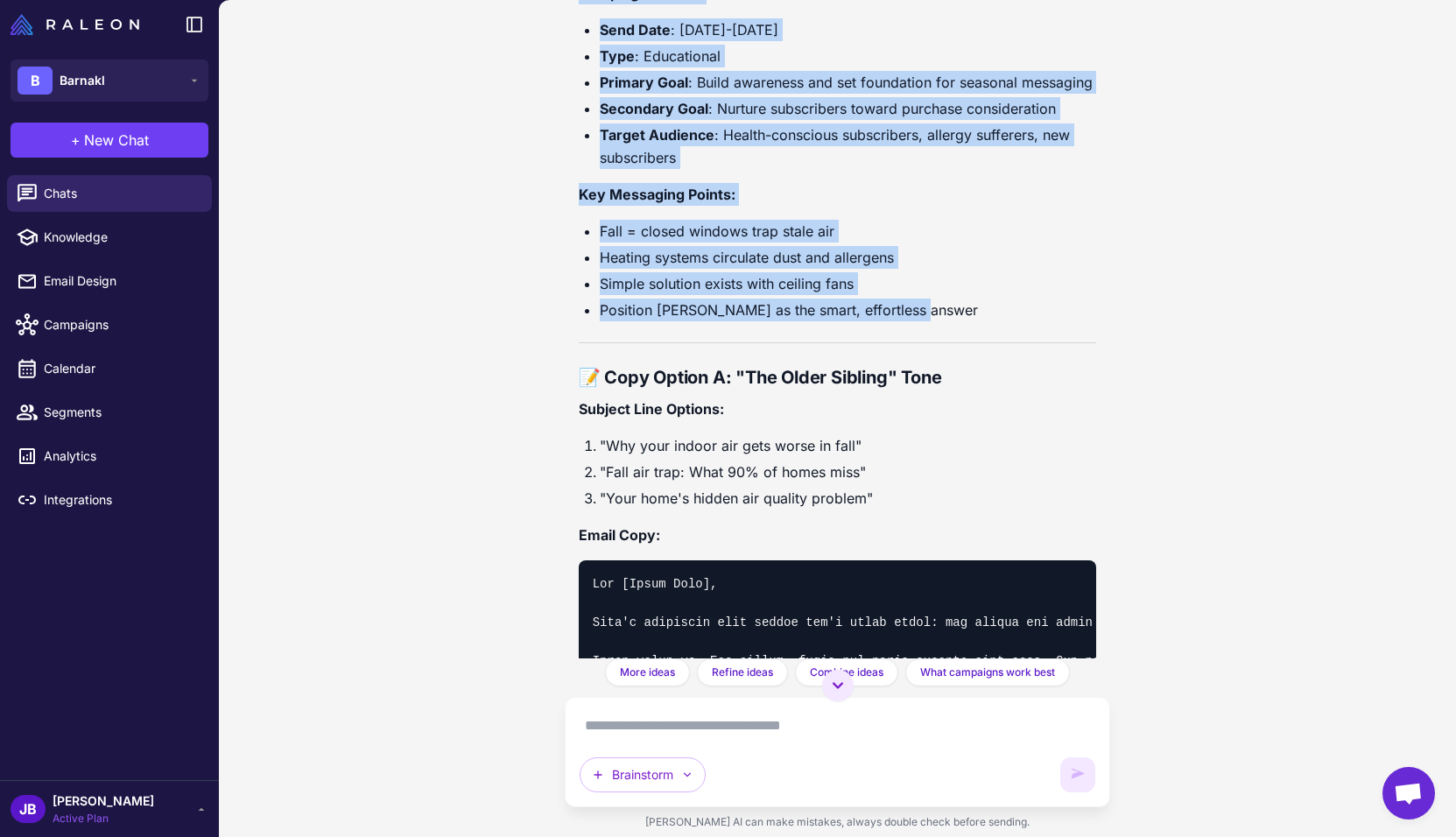
drag, startPoint x: 578, startPoint y: 236, endPoint x: 958, endPoint y: 341, distance: 394.2
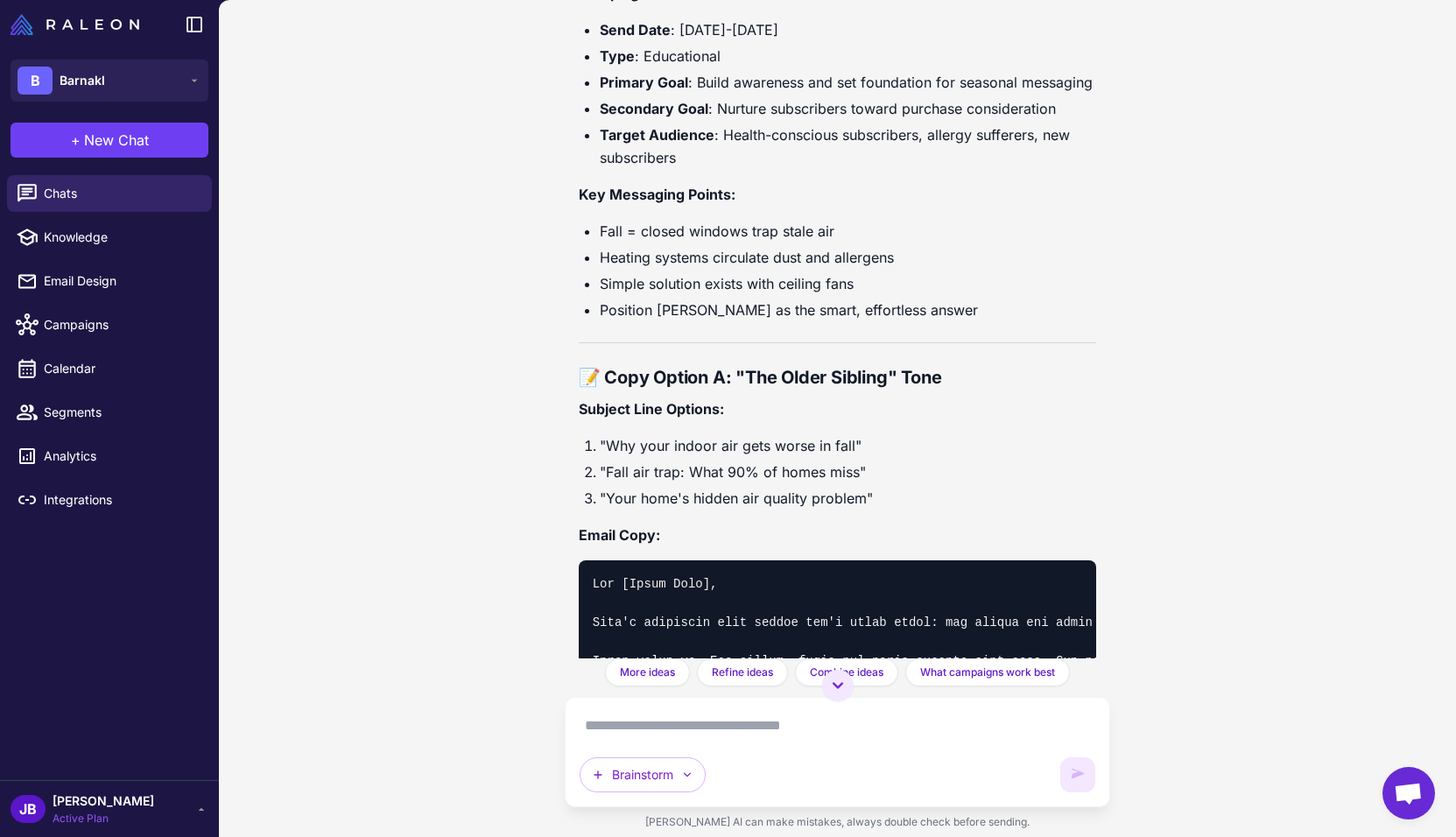
click at [945, 510] on li ""Your home's hidden air quality problem"" at bounding box center [848, 498] width 497 height 23
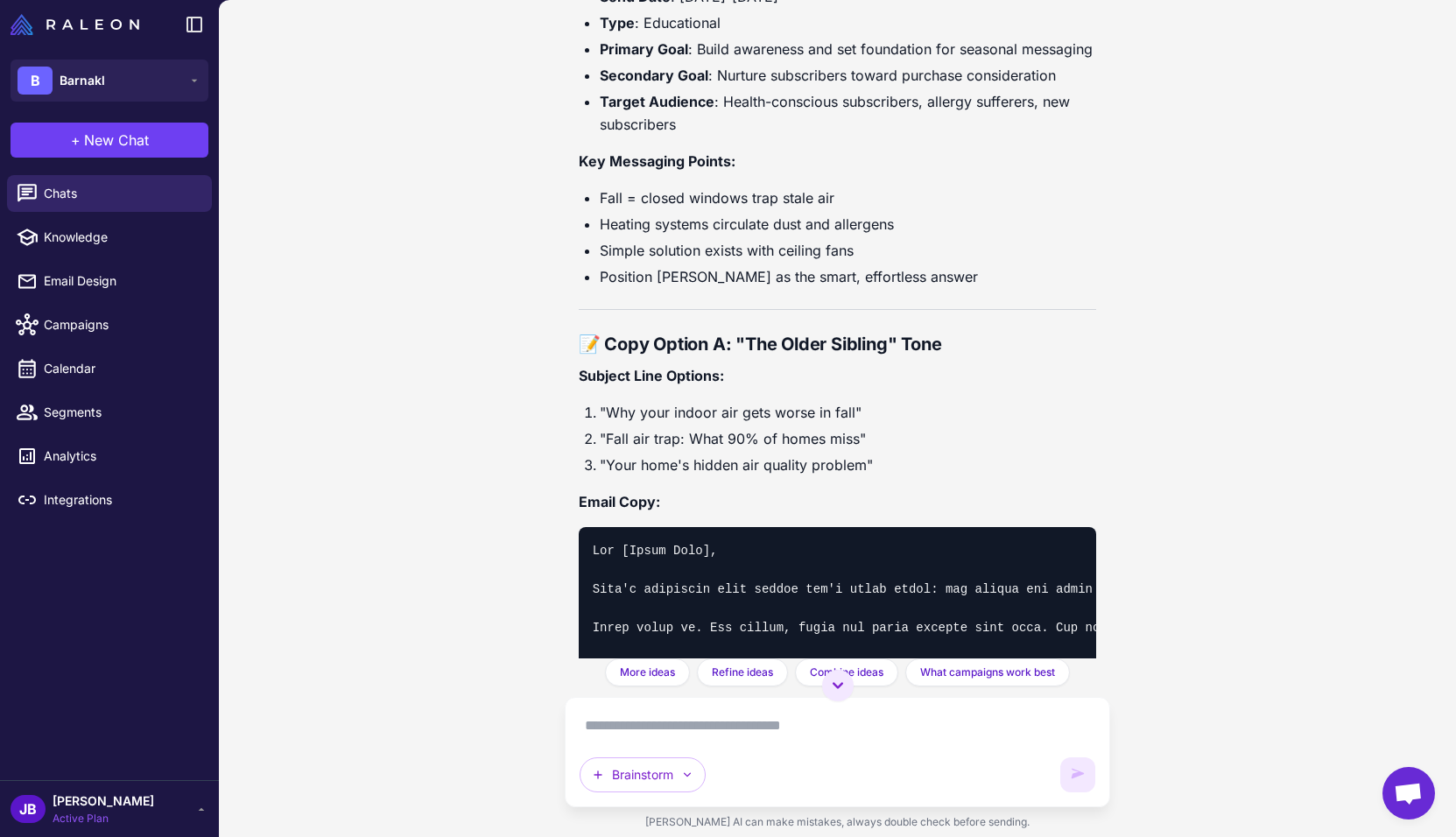
scroll to position [8552, 0]
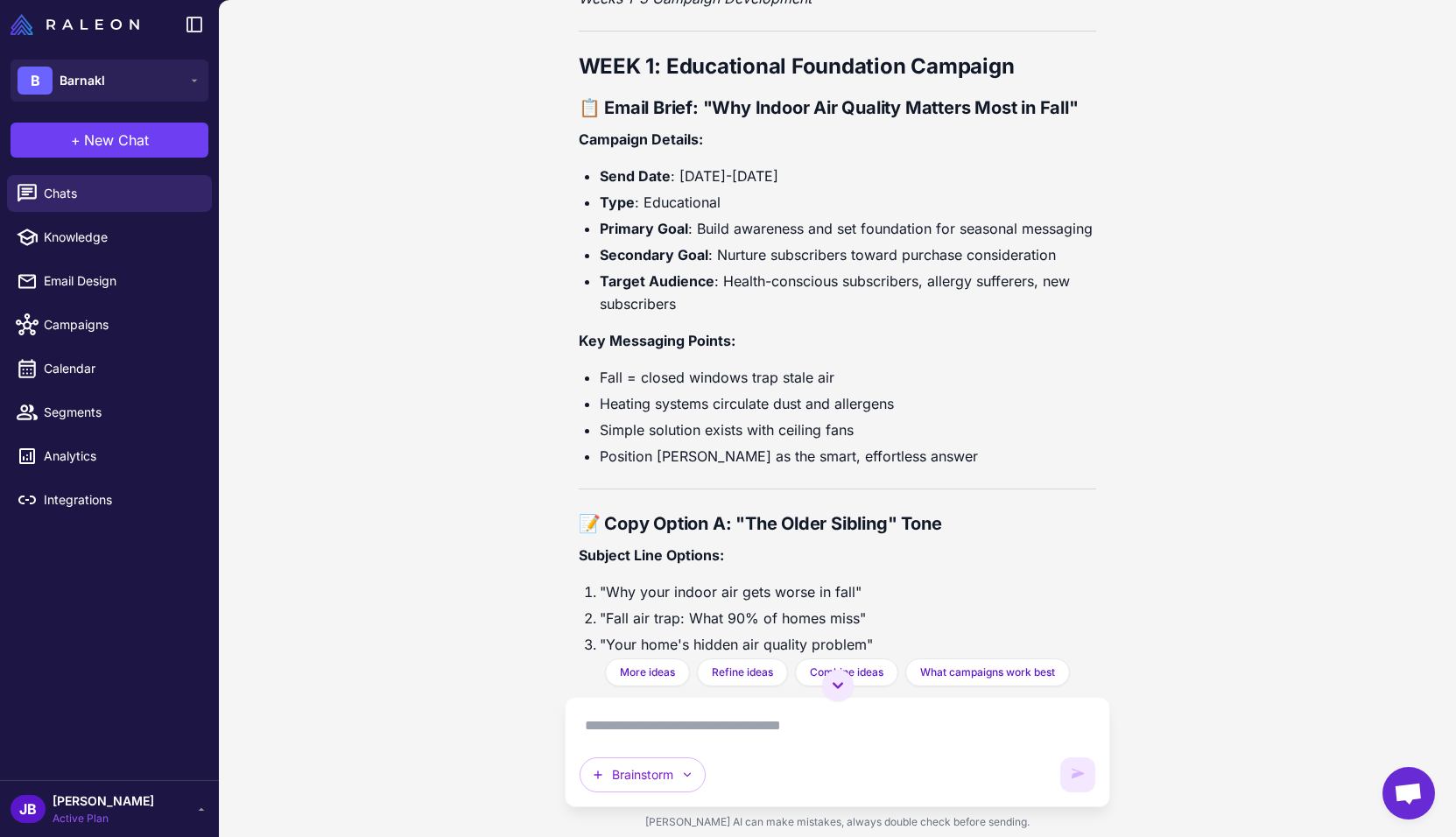
click at [577, 176] on div "Marketing Ideas Brainstorm Session Today Help me brainstorm marketing ideas for…" at bounding box center [838, 329] width 546 height 659
drag, startPoint x: 578, startPoint y: 124, endPoint x: 618, endPoint y: 129, distance: 40.3
click at [618, 118] on strong "📋 Email Brief: "Why Indoor Air Quality Matters Most in Fall"" at bounding box center [828, 108] width 500 height 21
click at [617, 148] on strong "Campaign Details:" at bounding box center [640, 139] width 124 height 18
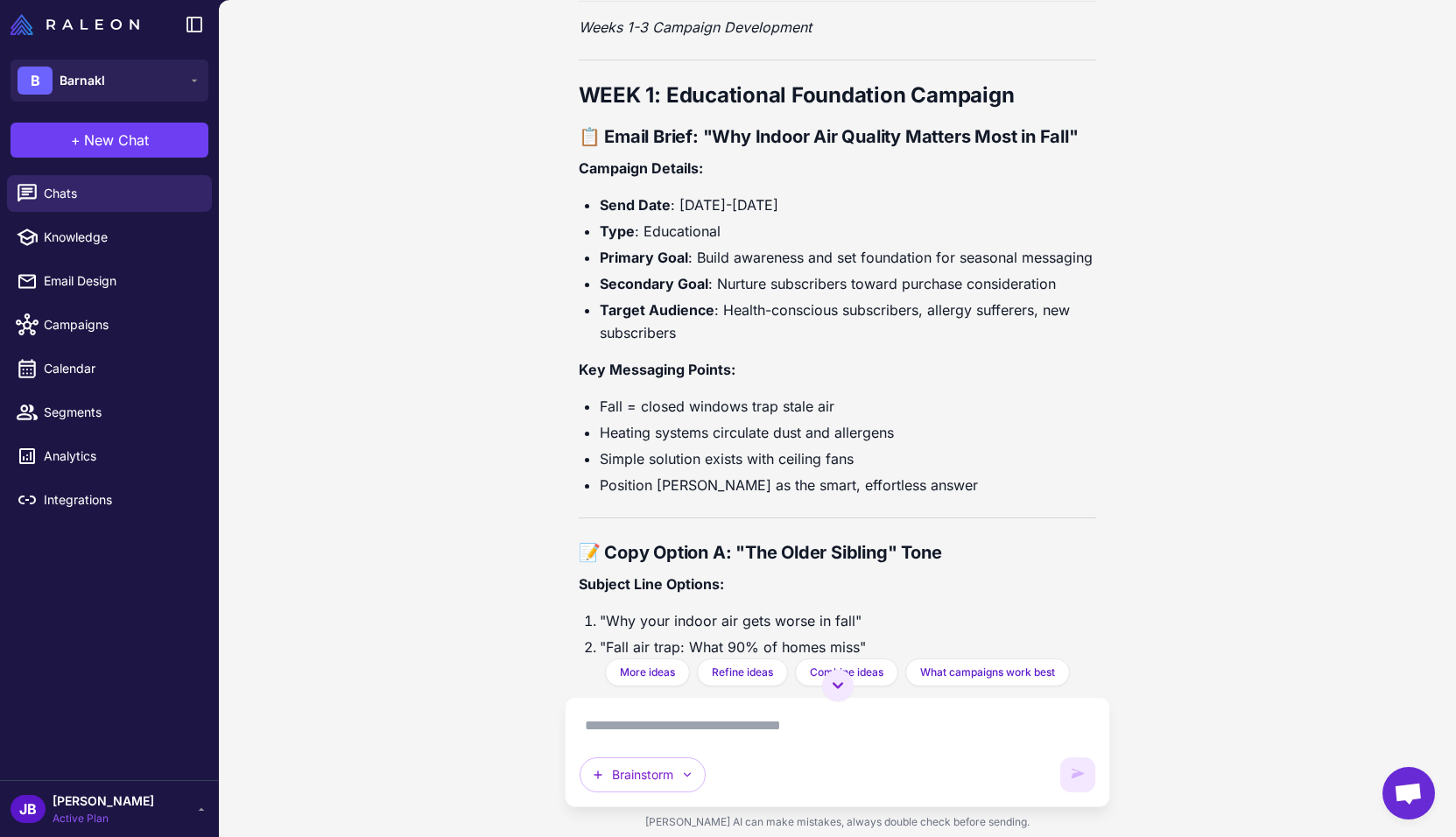
scroll to position [8535, 0]
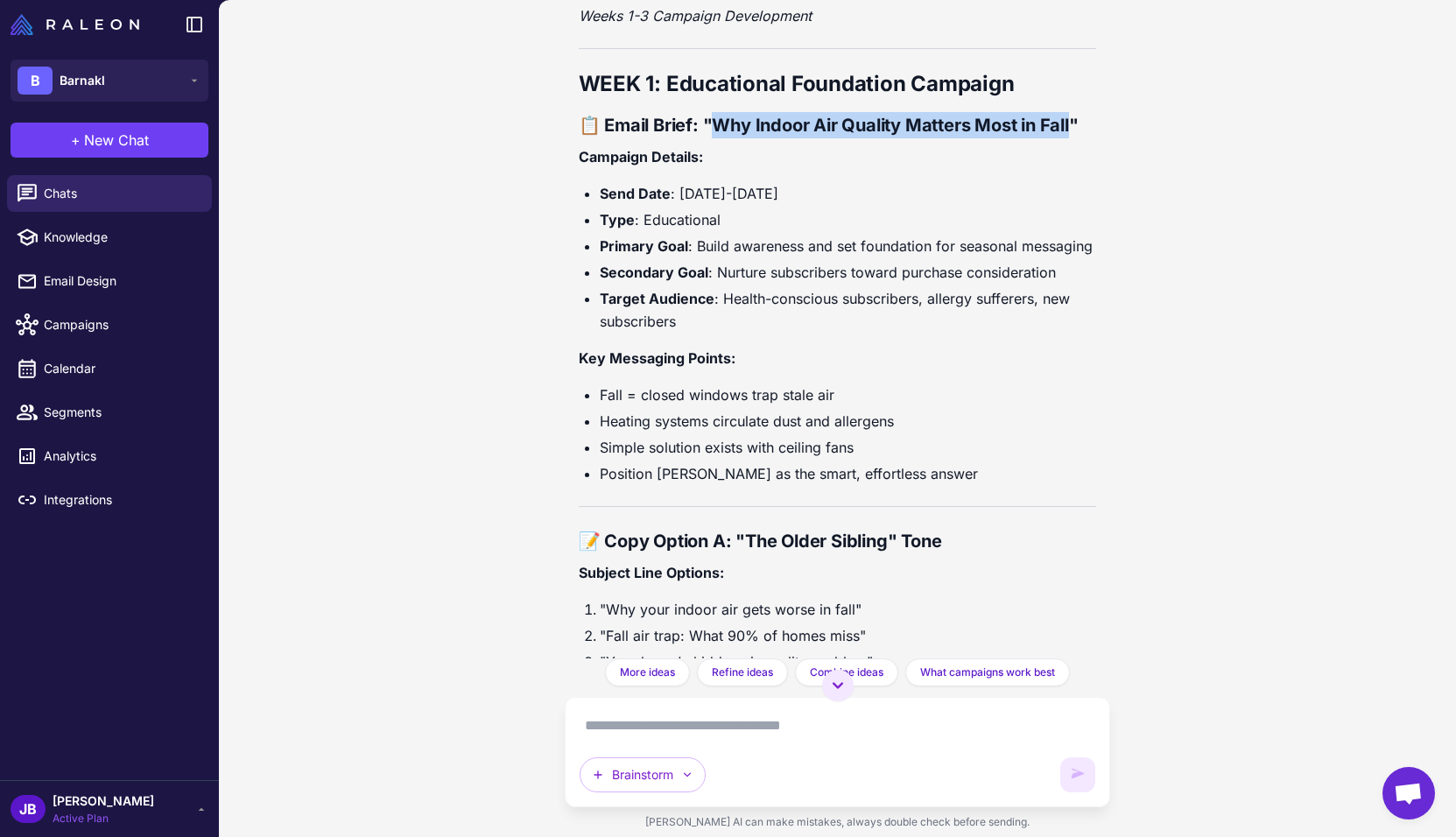
drag, startPoint x: 713, startPoint y: 137, endPoint x: 1071, endPoint y: 146, distance: 358.1
click at [1071, 136] on strong "📋 Email Brief: "Why Indoor Air Quality Matters Most in Fall"" at bounding box center [828, 125] width 500 height 21
copy strong "hy Indoor Air Quality Matters Most in Fall""
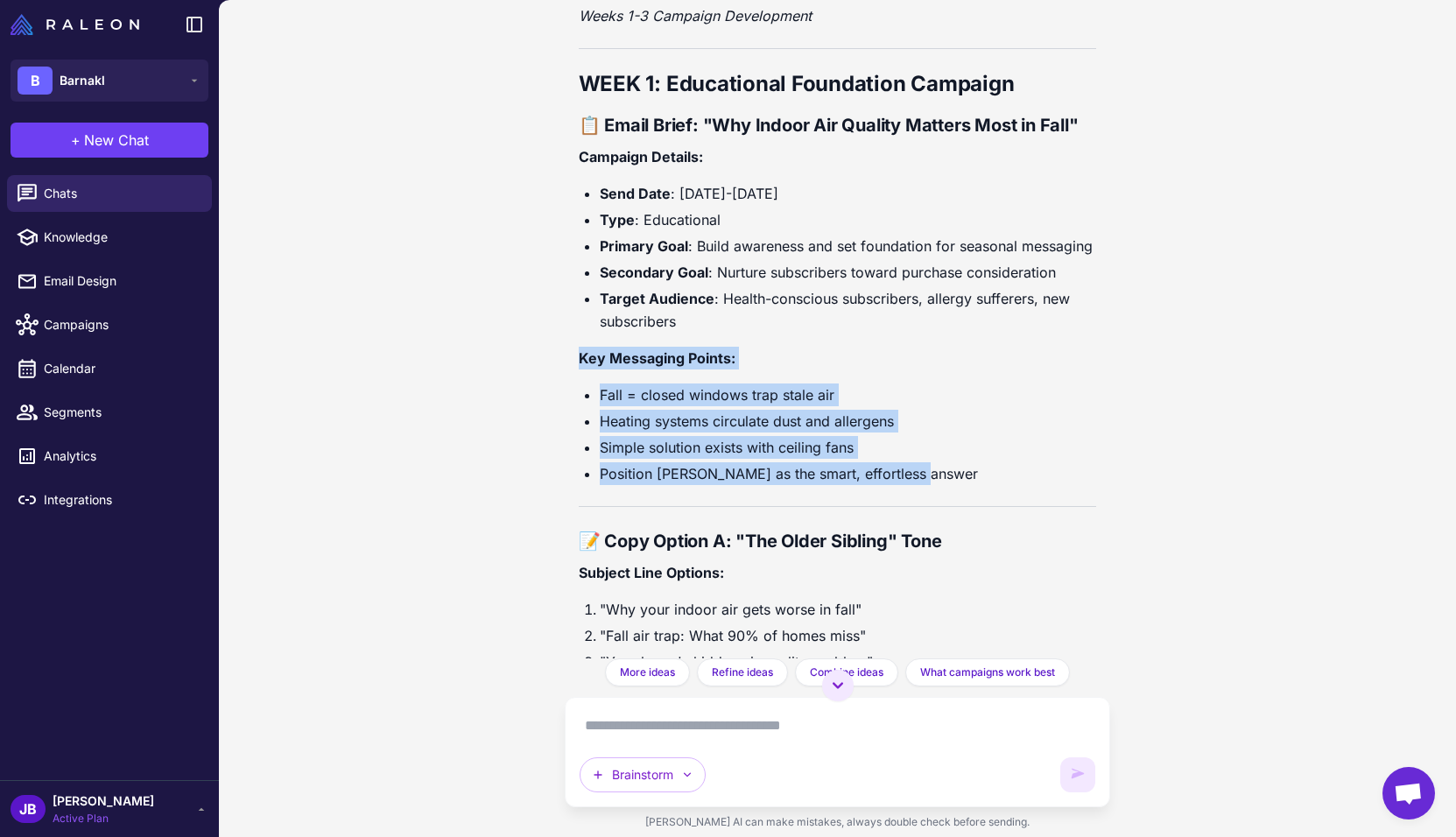
drag, startPoint x: 574, startPoint y: 394, endPoint x: 962, endPoint y: 518, distance: 407.3
click at [962, 518] on div "Marketing Ideas Brainstorm Session Today Help me brainstorm marketing ideas for…" at bounding box center [838, 329] width 546 height 659
copy div "Key Messaging Points: Fall = closed windows trap stale air Heating systems circ…"
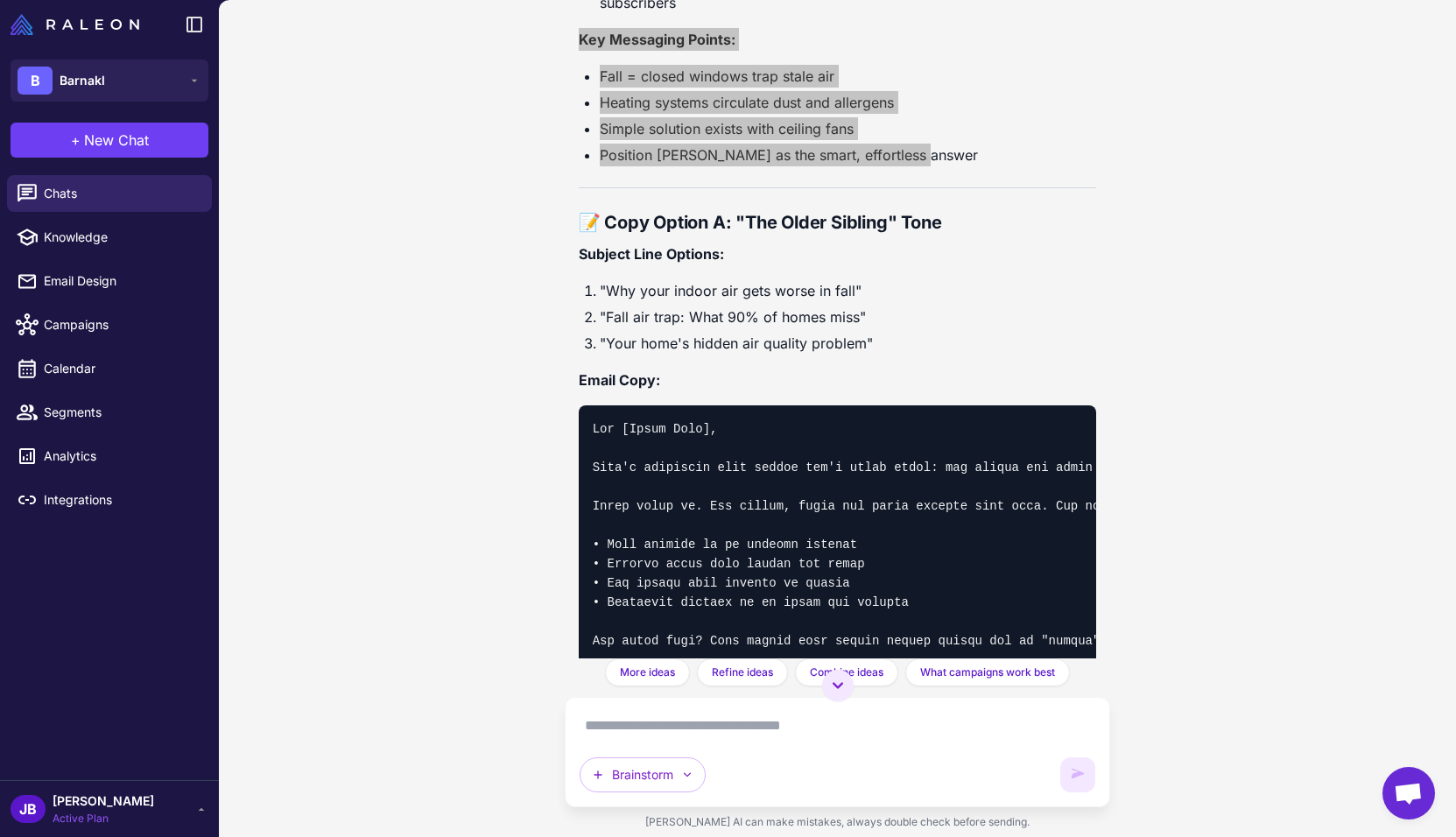
scroll to position [9245, 0]
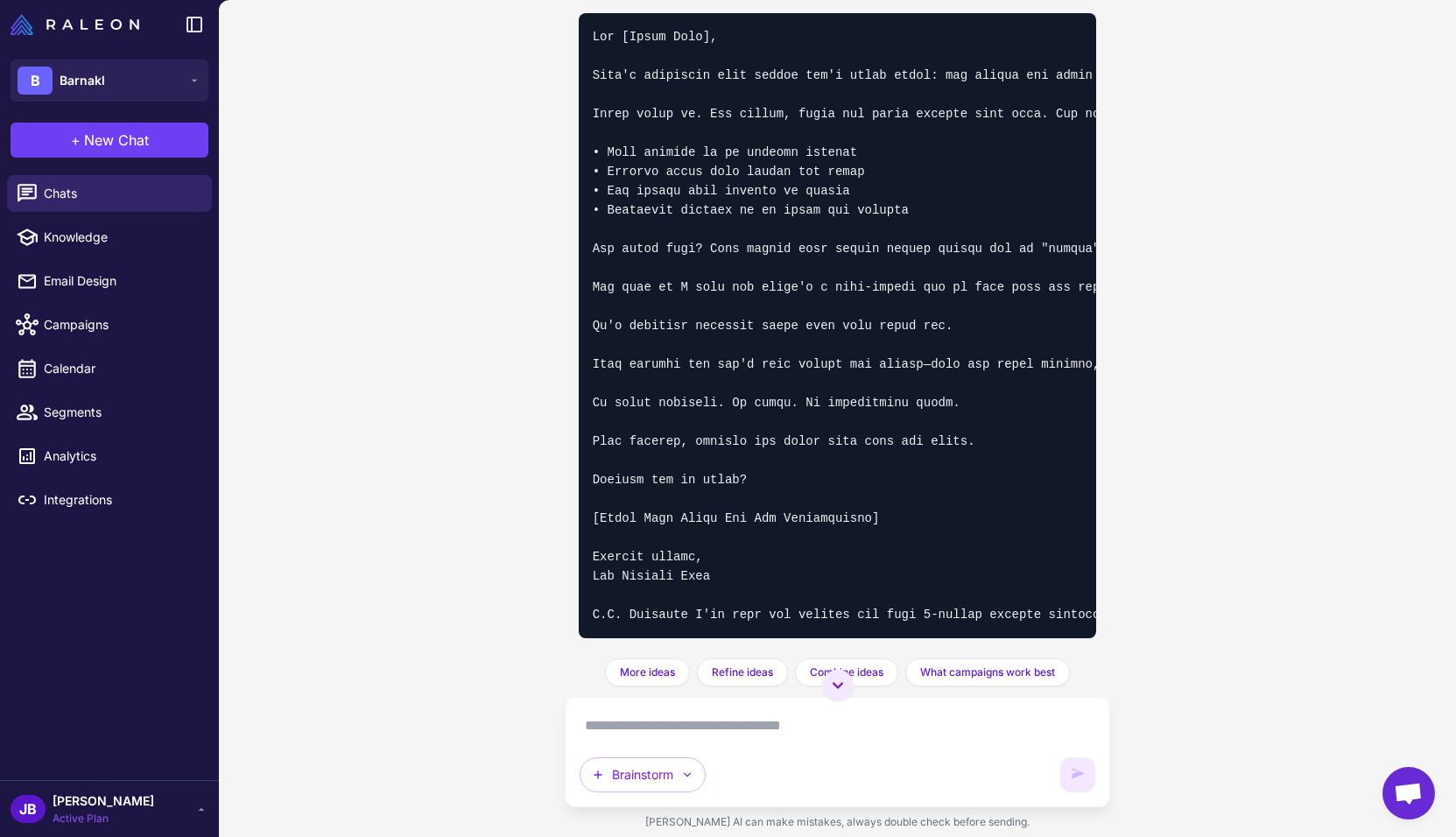
drag, startPoint x: 510, startPoint y: 481, endPoint x: 527, endPoint y: 489, distance: 18.8
click at [510, 481] on div "Marketing Ideas Brainstorm Session Today Help me brainstorm marketing ideas for…" at bounding box center [837, 418] width 1237 height 837
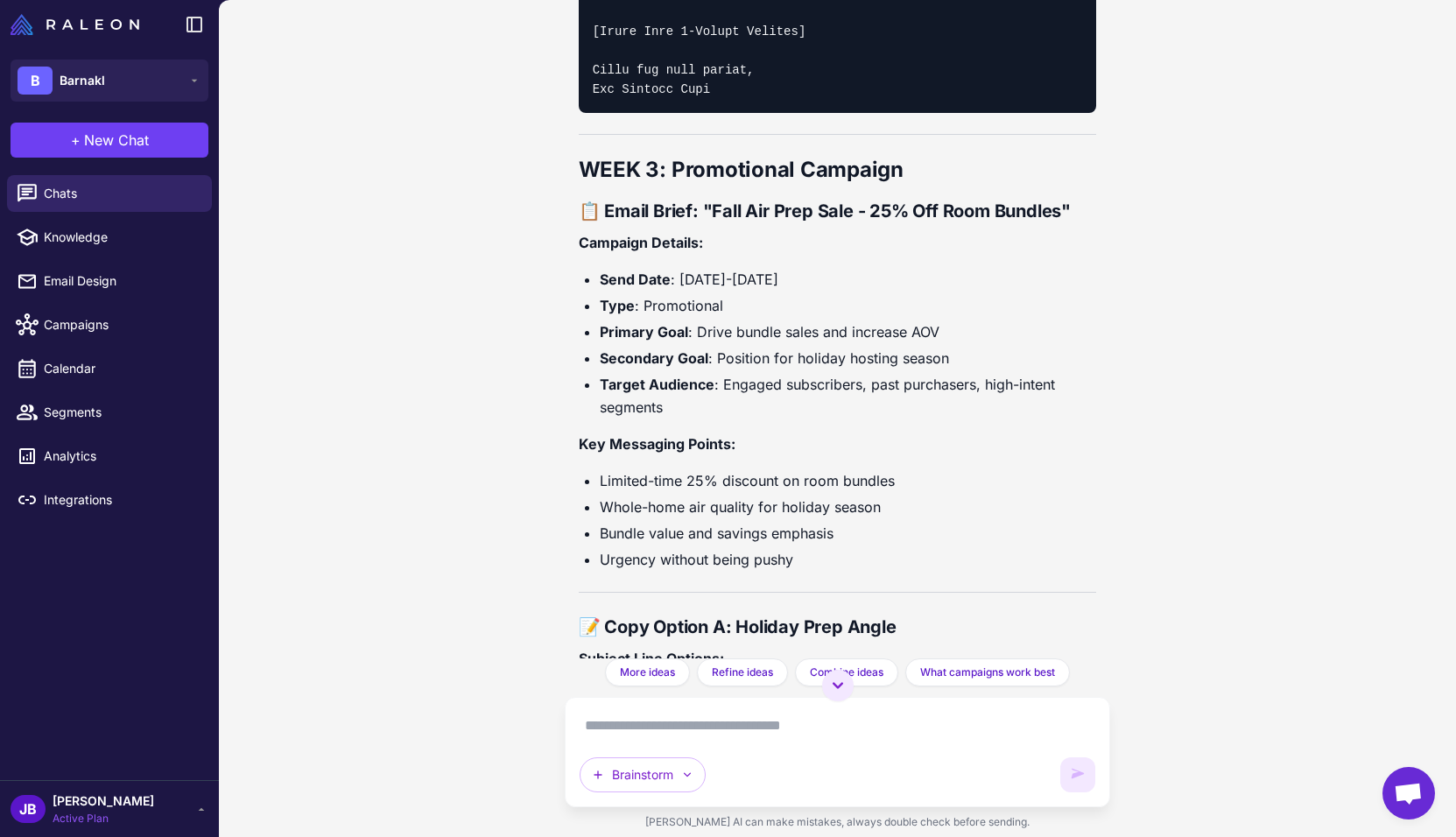
scroll to position [13073, 0]
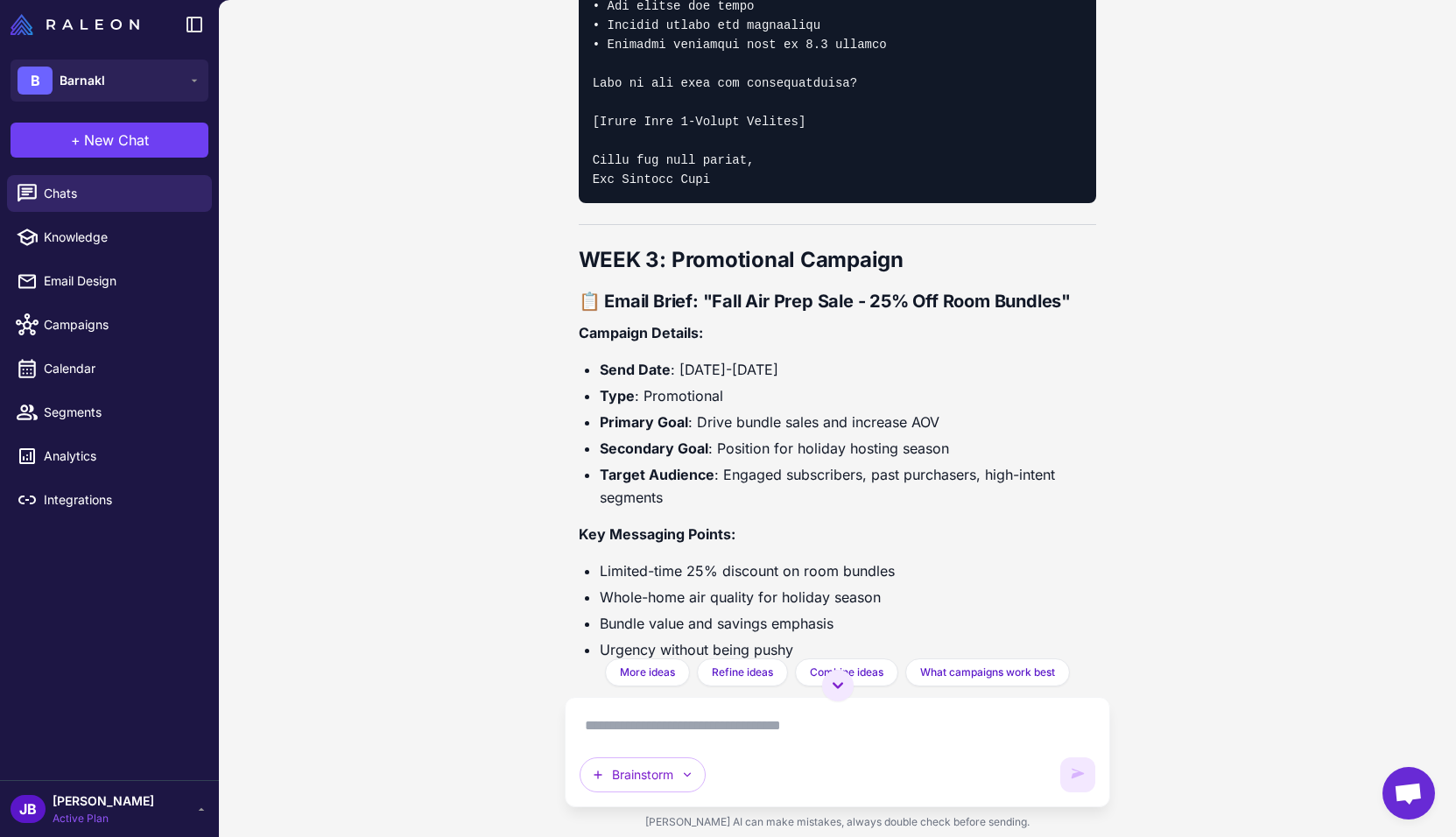
click at [981, 344] on p "Campaign Details:" at bounding box center [837, 333] width 519 height 23
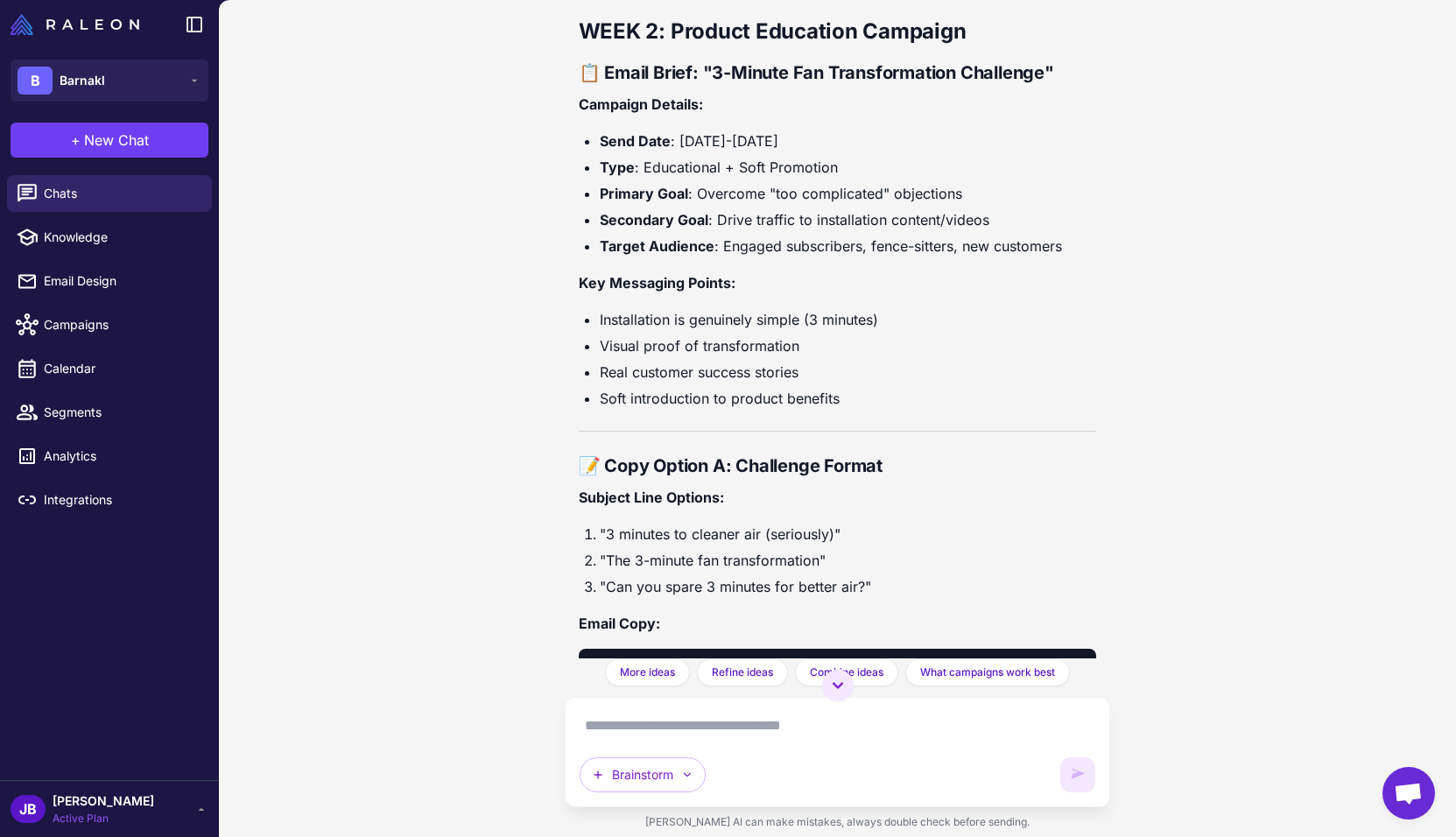
scroll to position [10731, 0]
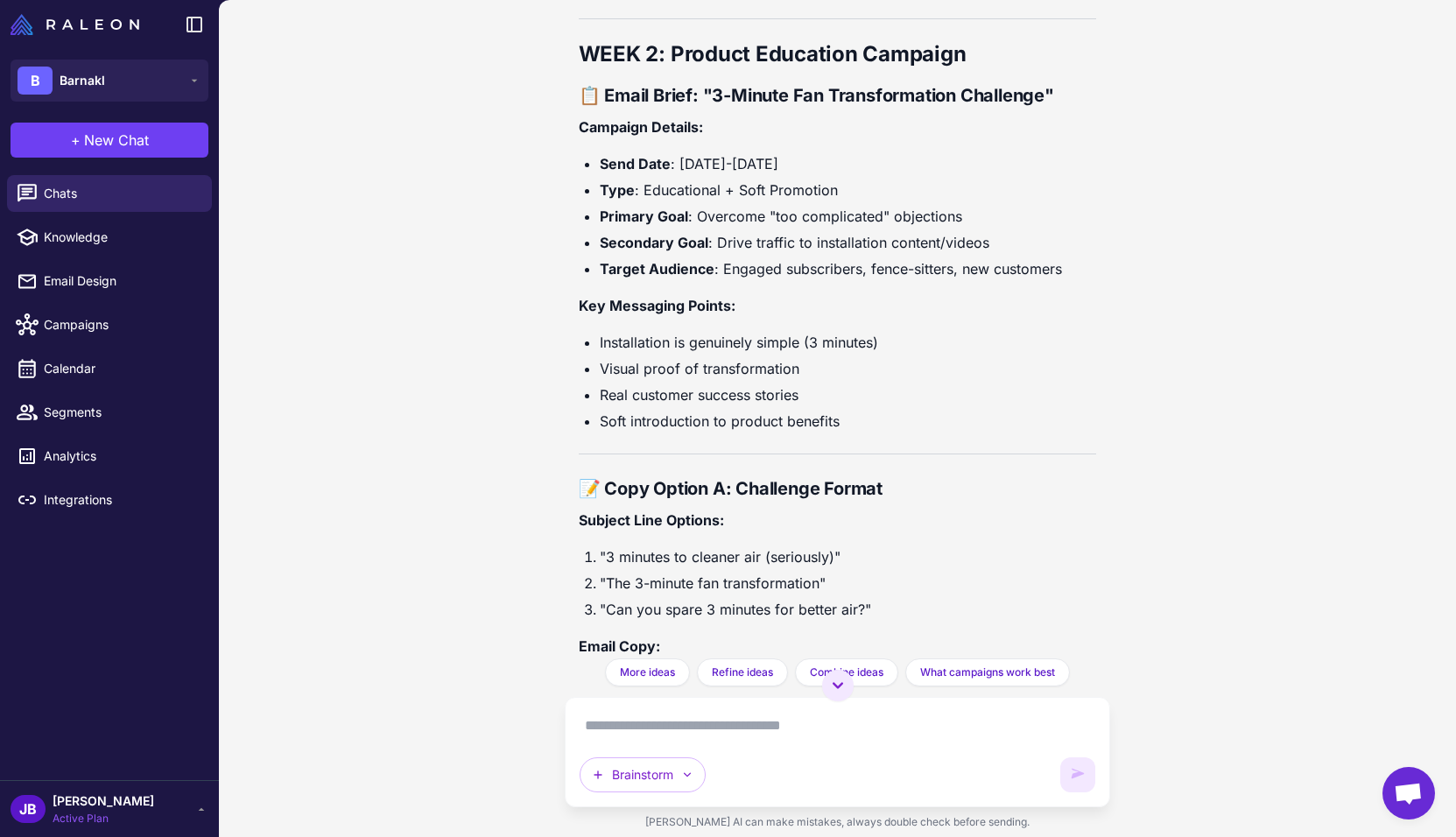
click at [762, 106] on strong "📋 Email Brief: "3-Minute Fan Transformation Challenge"" at bounding box center [816, 95] width 476 height 21
drag, startPoint x: 712, startPoint y: 158, endPoint x: 1036, endPoint y: 166, distance: 324.1
click at [1038, 106] on strong "📋 Email Brief: "3-Minute Fan Transformation Challenge"" at bounding box center [816, 95] width 476 height 21
copy strong "-Minute Fan Transformation Challenge"
click at [830, 228] on li "Primary Goal : Overcome "too complicated" objections" at bounding box center [848, 217] width 497 height 23
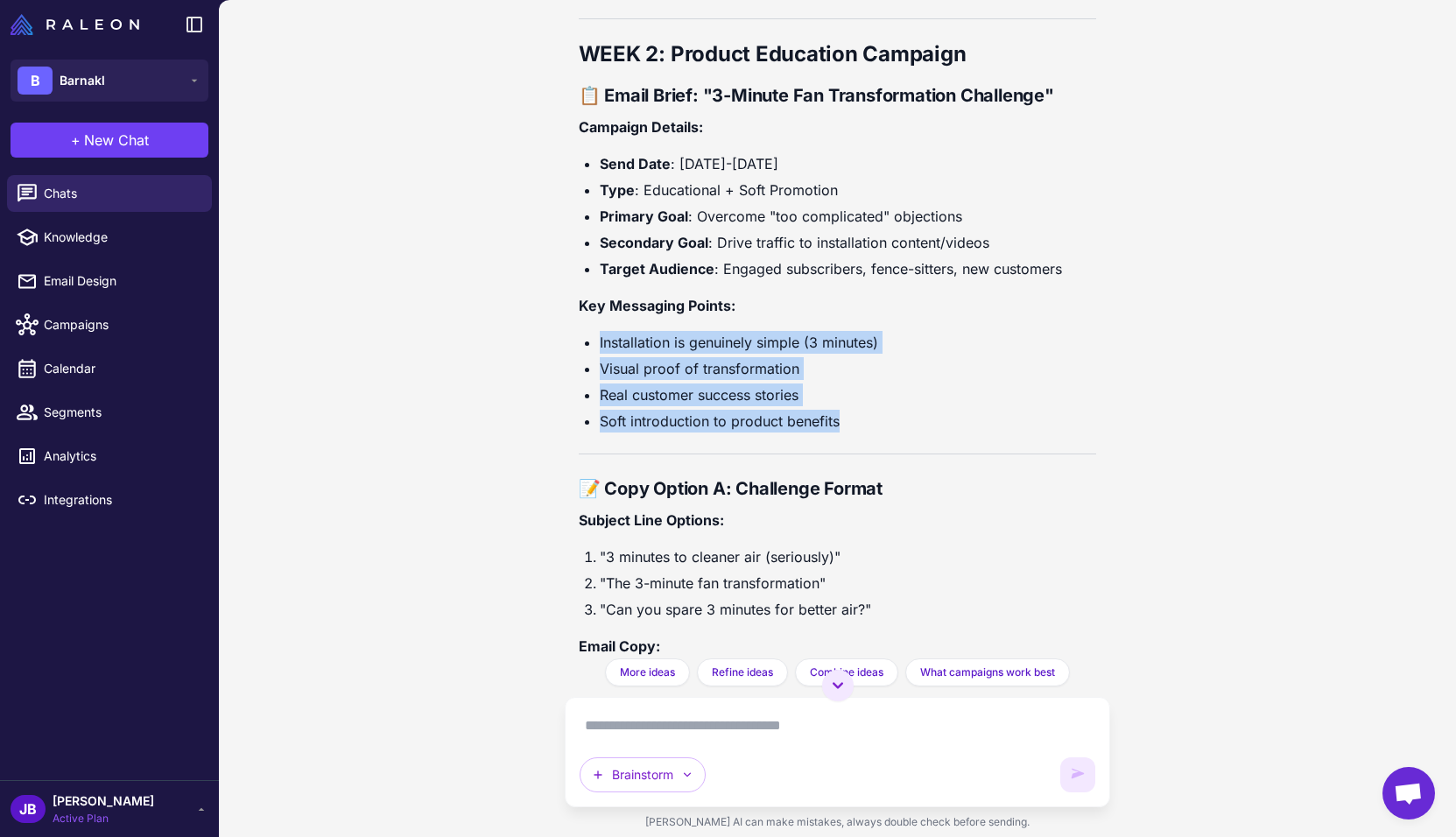
drag, startPoint x: 584, startPoint y: 400, endPoint x: 887, endPoint y: 495, distance: 317.5
copy ul "Installation is genuinely simple (3 minutes) Visual proof of transformation Rea…"
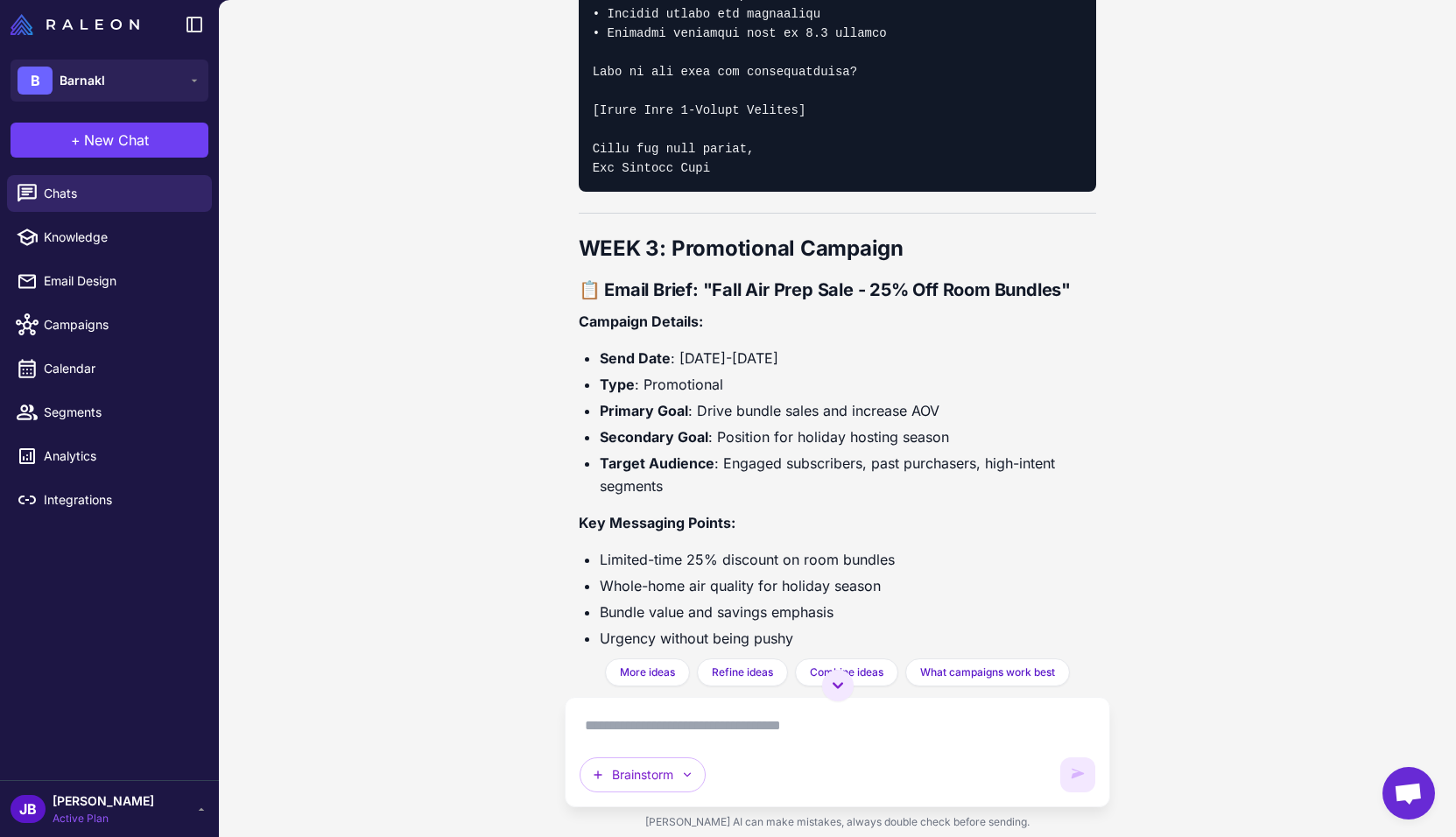
scroll to position [13096, 0]
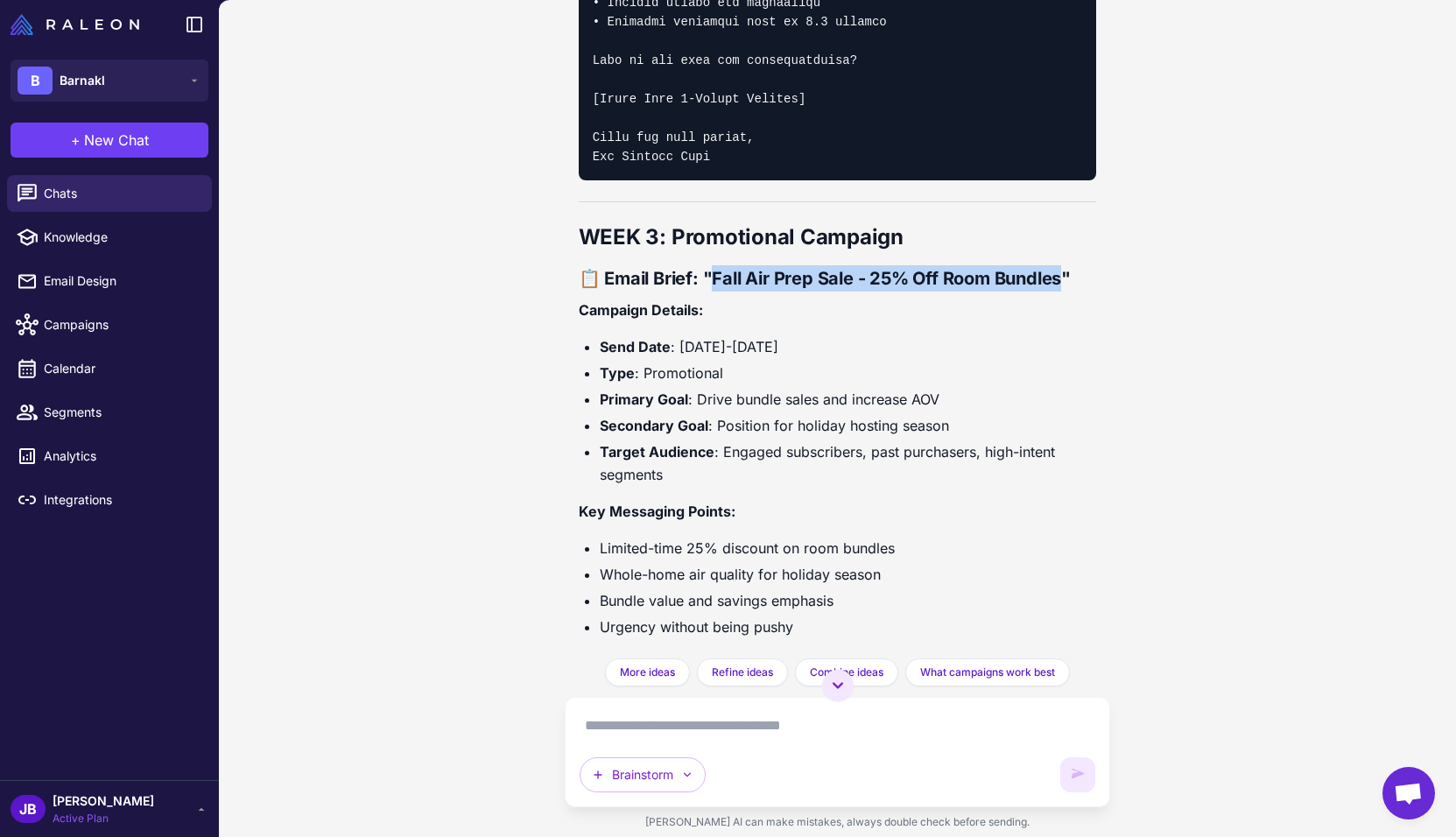
drag, startPoint x: 711, startPoint y: 370, endPoint x: 1056, endPoint y: 374, distance: 345.0
click at [1057, 289] on strong "📋 Email Brief: "Fall Air Prep Sale - 25% Off Room Bundles"" at bounding box center [824, 278] width 492 height 21
copy strong "all Air Prep Sale - 25% Off Room Bundles""
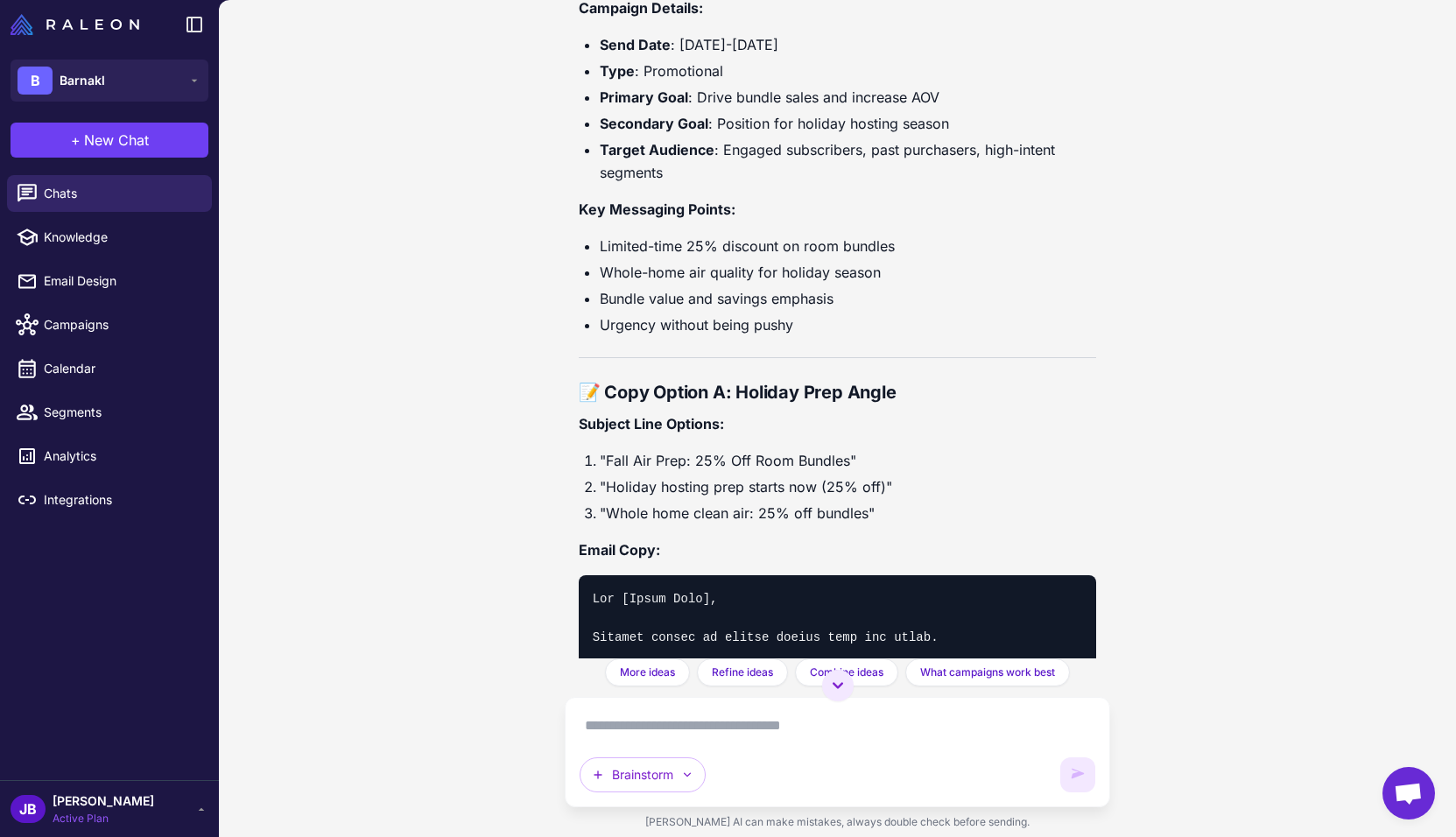
scroll to position [13292, 0]
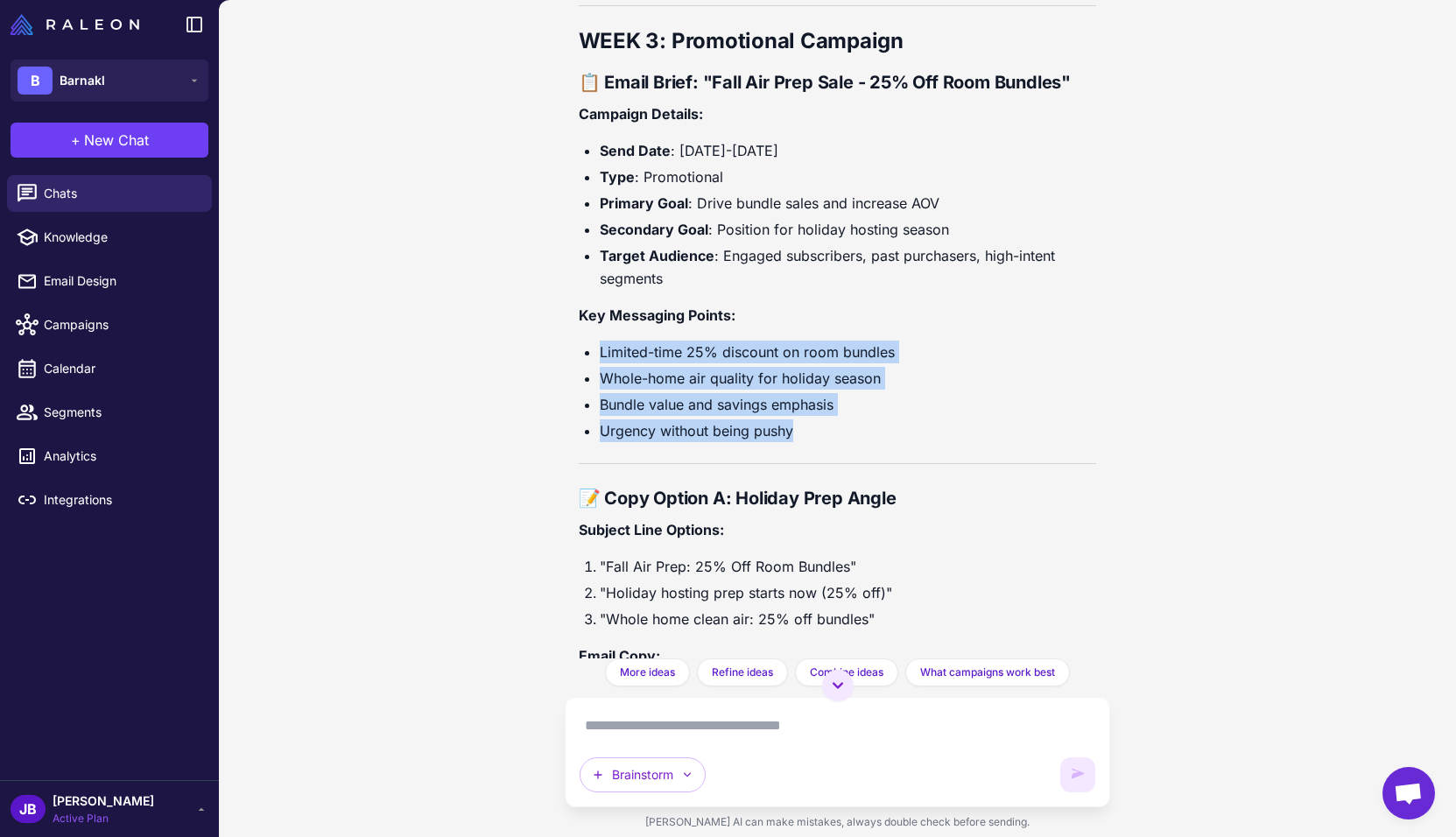
drag, startPoint x: 593, startPoint y: 435, endPoint x: 870, endPoint y: 510, distance: 287.0
click at [870, 442] on ul "Limited-time 25% discount on room bundles Whole-home air quality for holiday se…" at bounding box center [837, 392] width 519 height 102
copy ul "Limited-time 25% discount on room bundles Whole-home air quality for holiday se…"
